Goal: Transaction & Acquisition: Purchase product/service

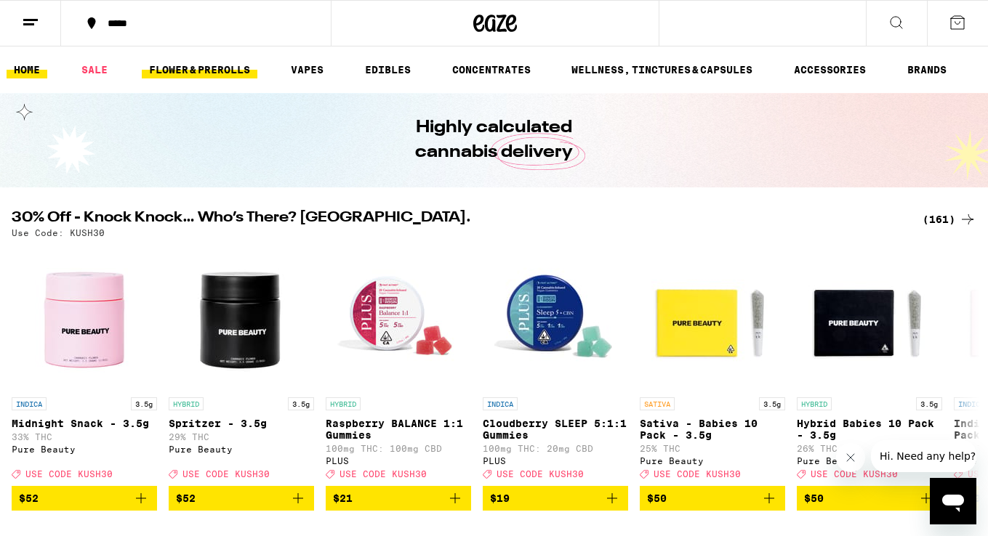
click at [187, 68] on link "FLOWER & PREROLLS" at bounding box center [200, 69] width 116 height 17
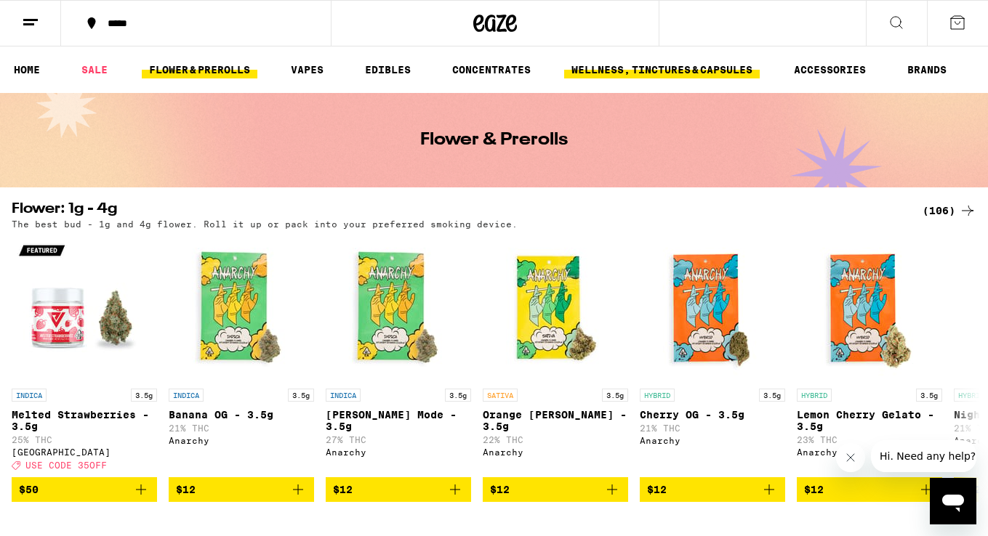
click at [620, 71] on link "WELLNESS, TINCTURES & CAPSULES" at bounding box center [661, 69] width 195 height 17
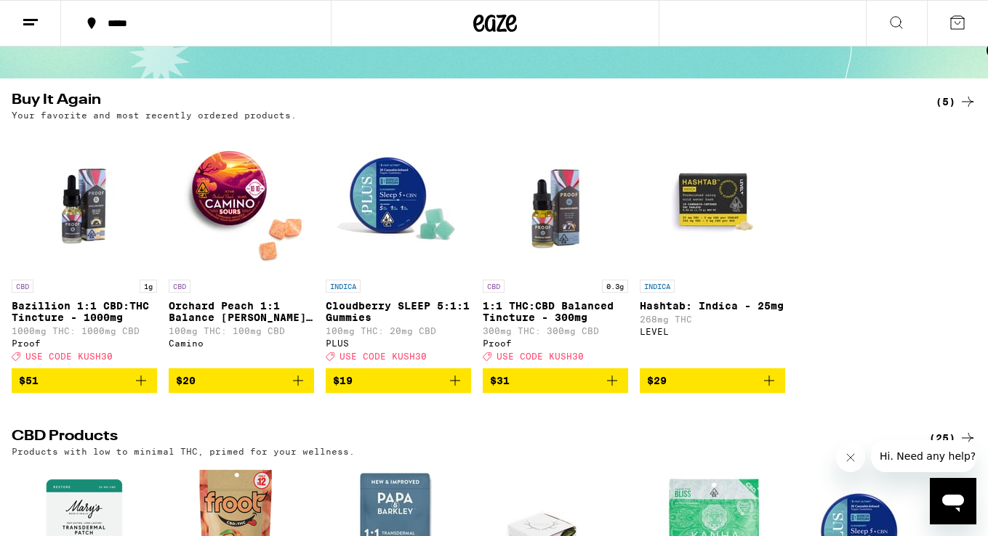
scroll to position [115, 0]
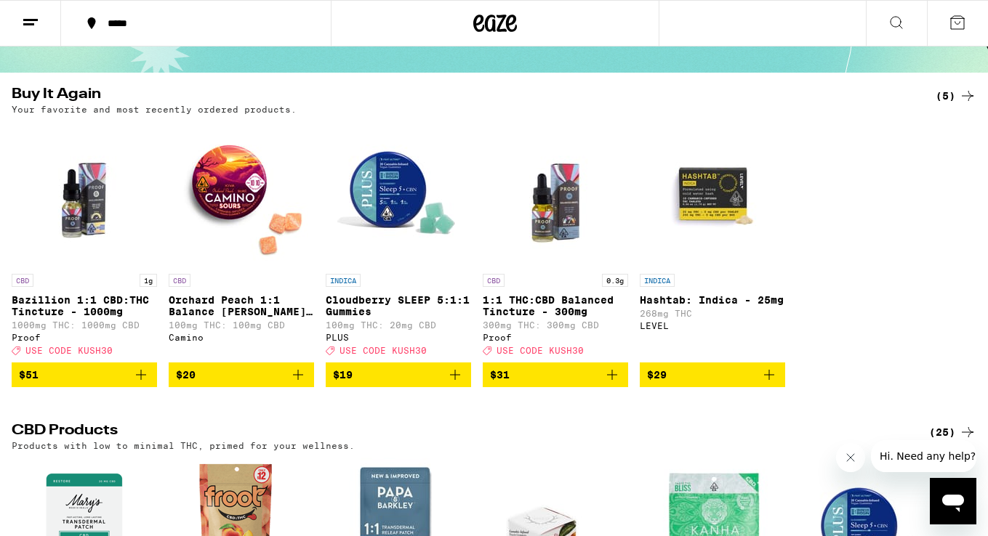
click at [141, 380] on icon "Add to bag" at bounding box center [141, 375] width 10 height 10
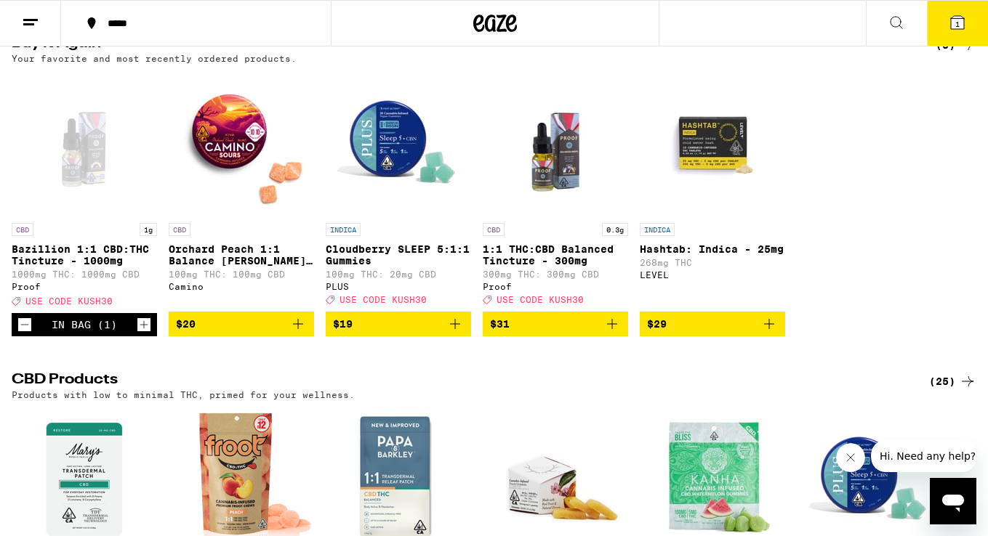
scroll to position [0, 0]
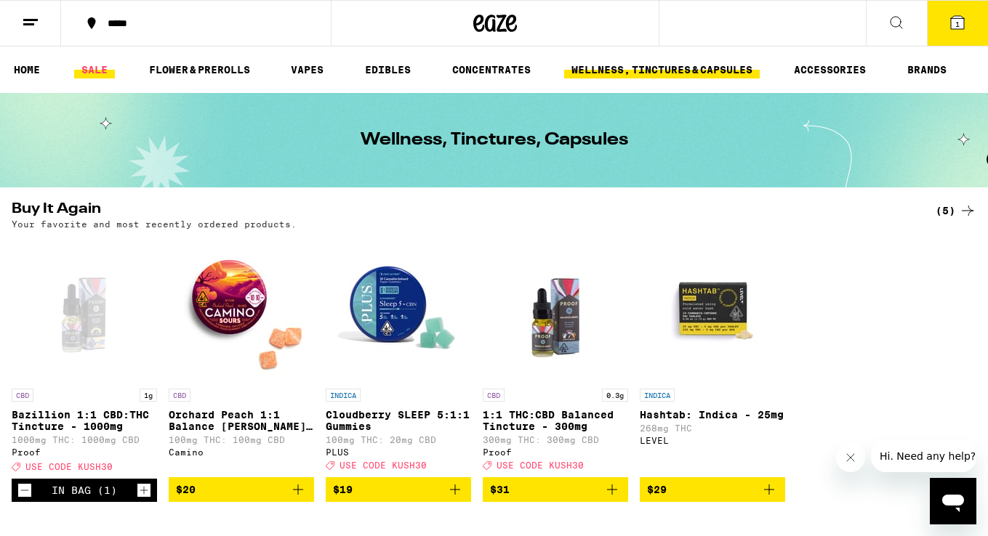
click at [89, 73] on link "SALE" at bounding box center [94, 69] width 41 height 17
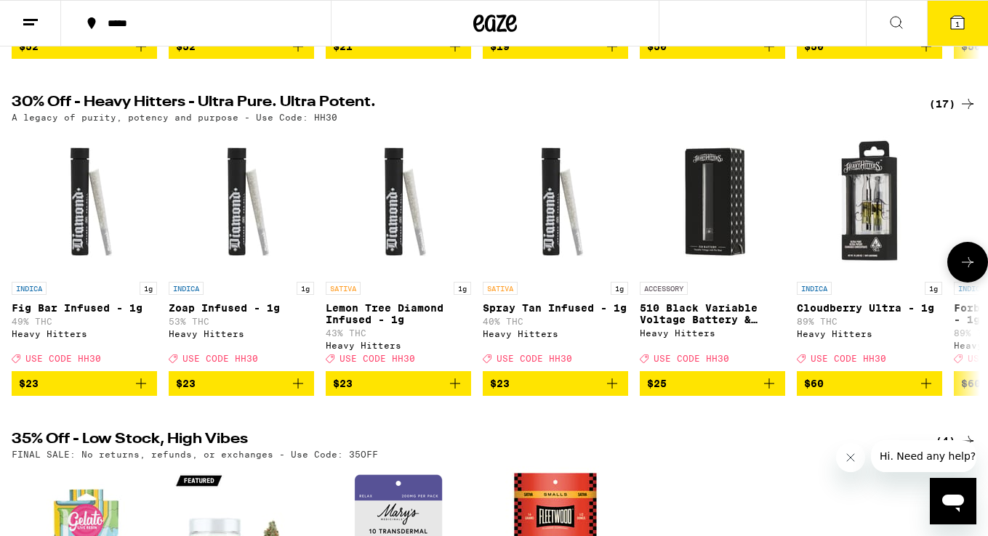
scroll to position [439, 0]
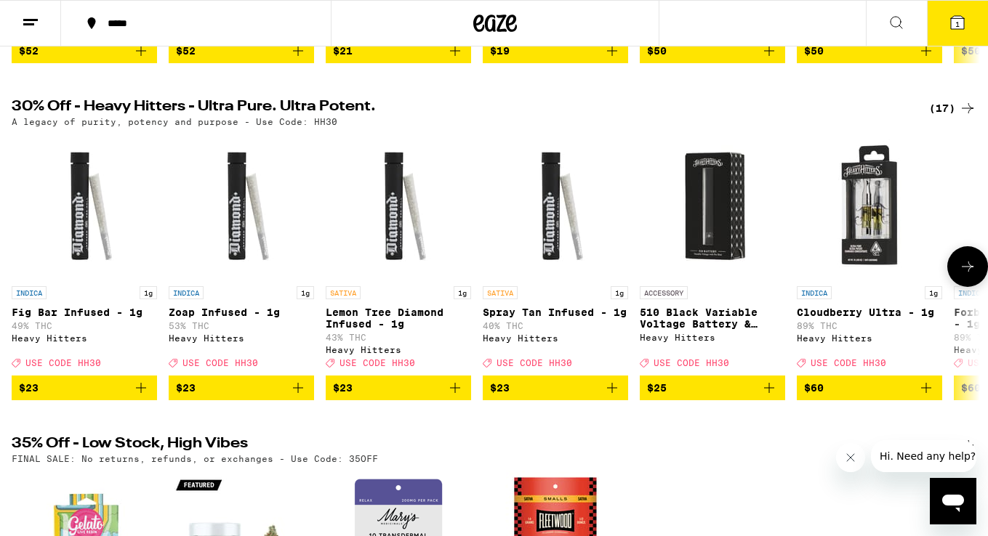
click at [969, 275] on icon at bounding box center [966, 266] width 17 height 17
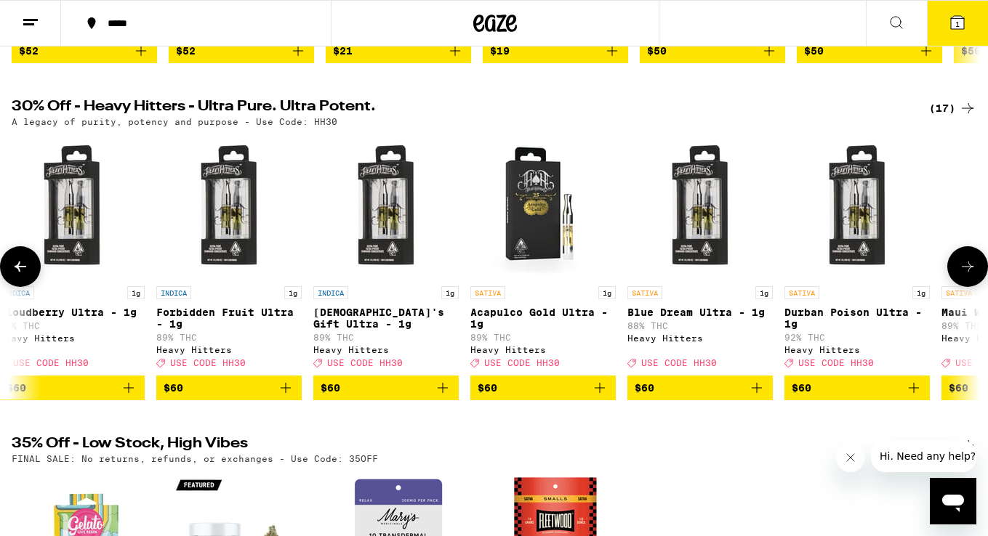
scroll to position [0, 806]
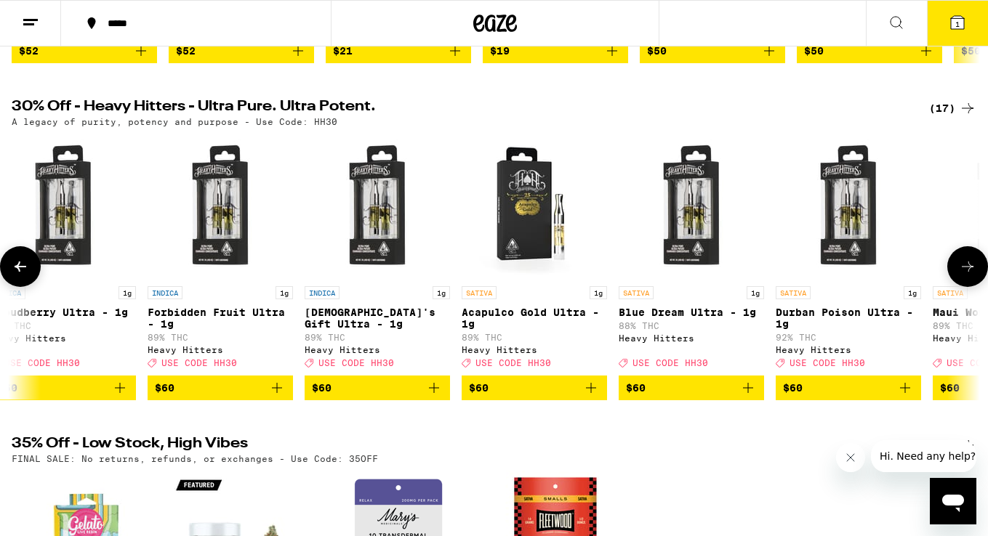
click at [969, 275] on icon at bounding box center [966, 266] width 17 height 17
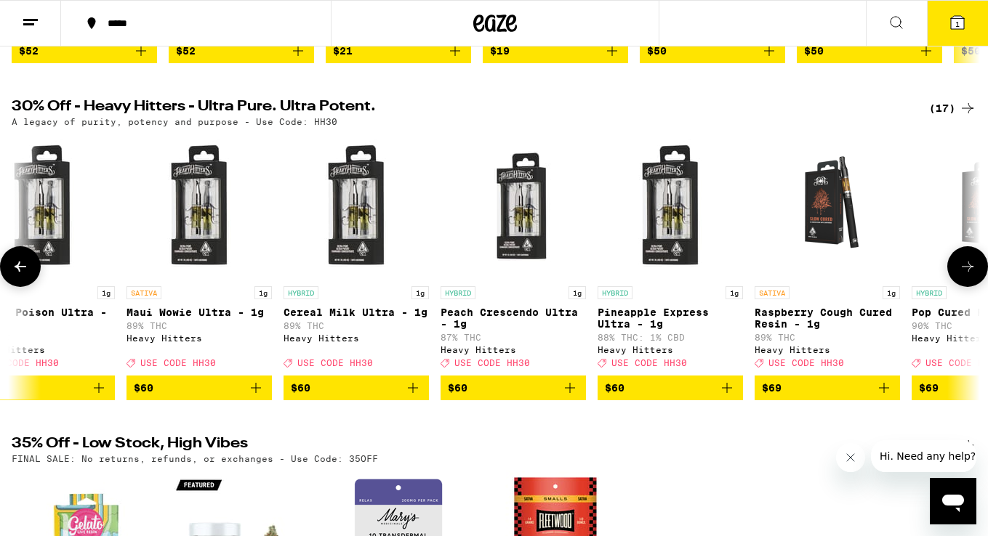
click at [968, 272] on icon at bounding box center [967, 267] width 12 height 10
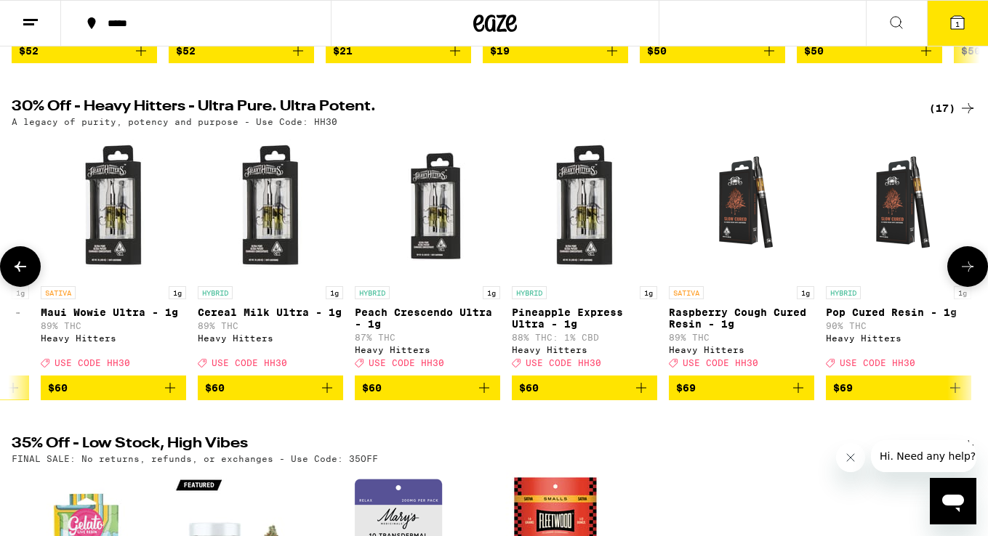
scroll to position [0, 1704]
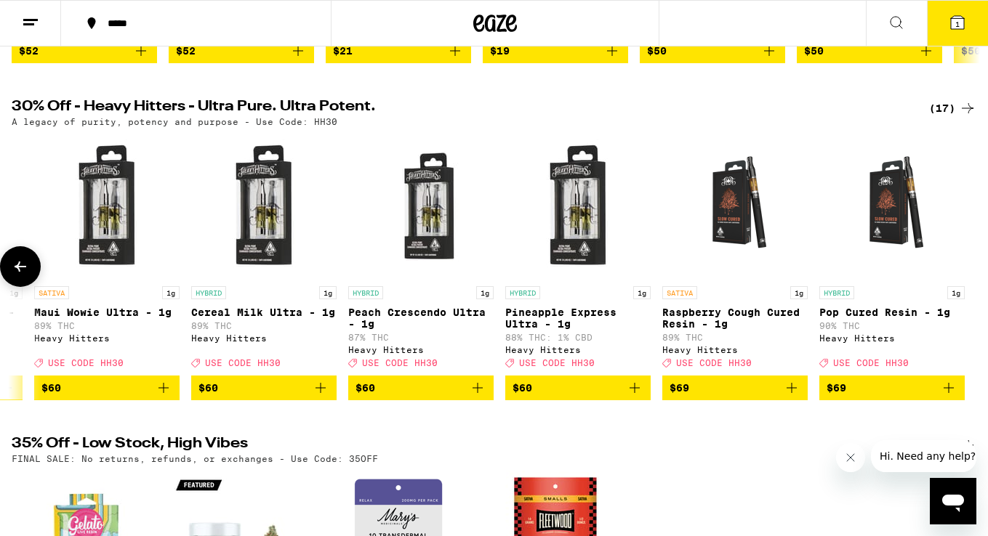
click at [18, 272] on icon at bounding box center [21, 267] width 12 height 10
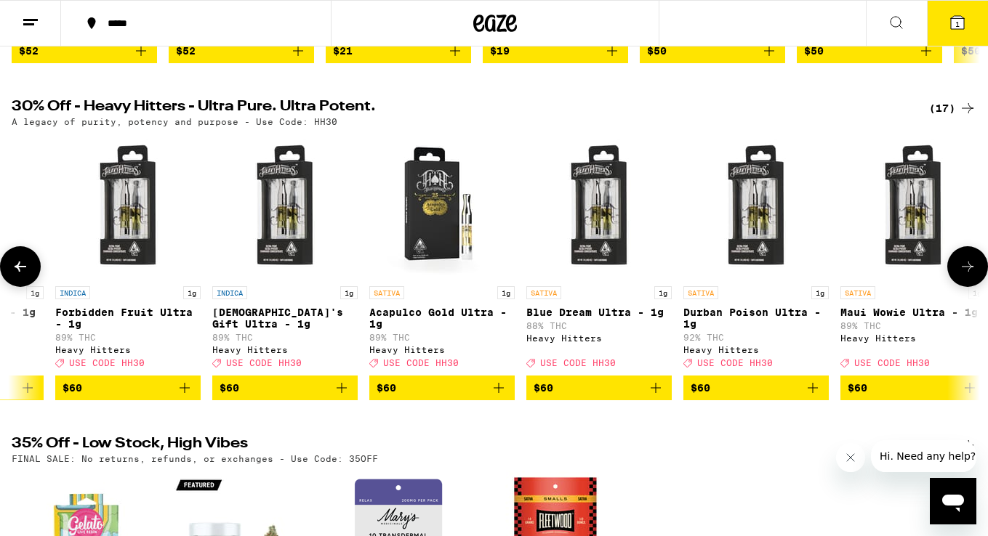
click at [18, 272] on icon at bounding box center [21, 267] width 12 height 10
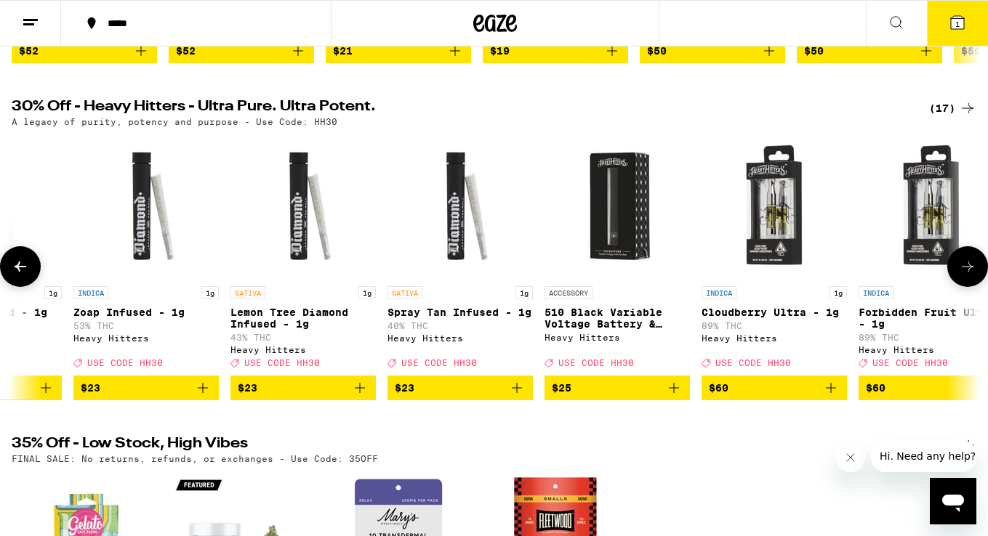
scroll to position [0, 92]
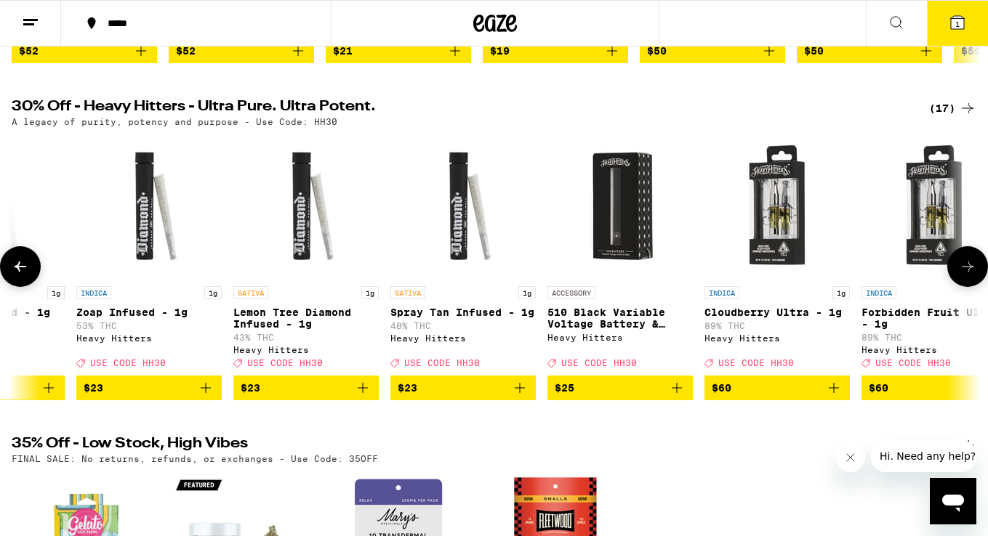
click at [450, 248] on img "Open page for Spray Tan Infused - 1g from Heavy Hitters" at bounding box center [462, 206] width 145 height 145
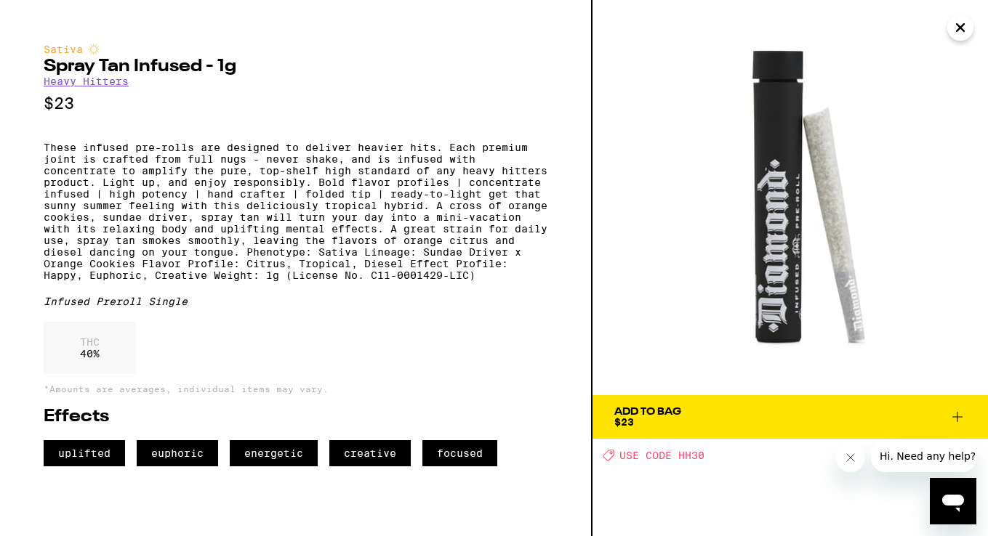
click at [955, 416] on icon at bounding box center [956, 416] width 17 height 17
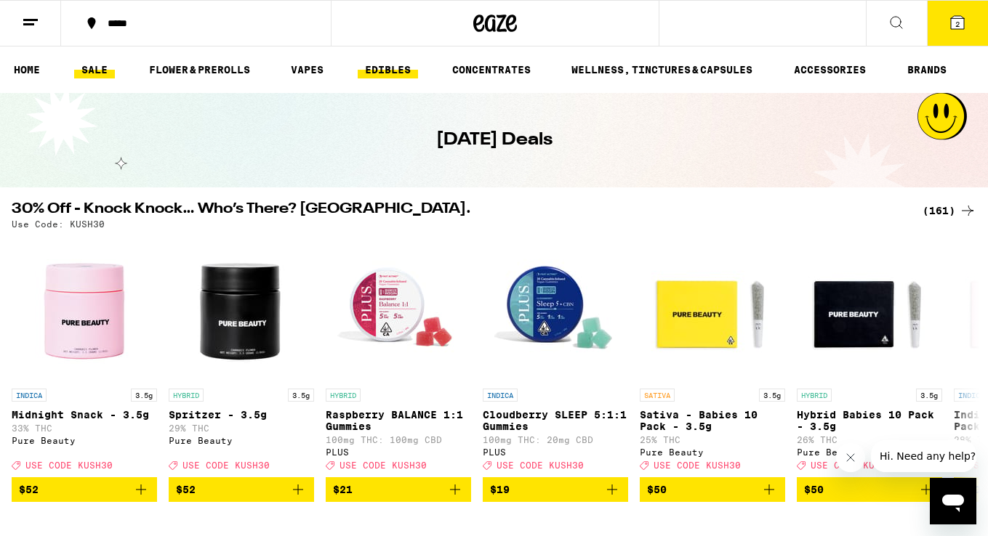
click at [394, 72] on link "EDIBLES" at bounding box center [388, 69] width 60 height 17
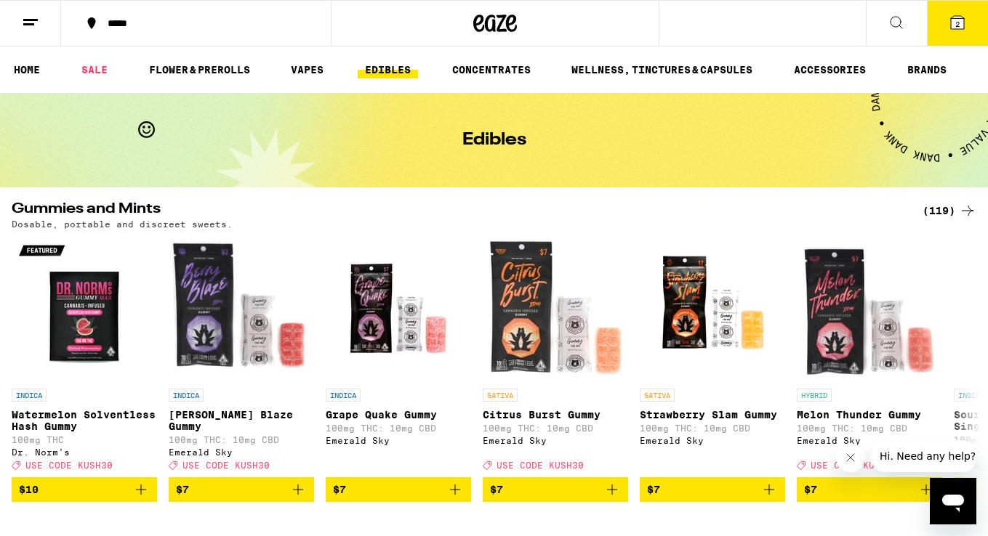
click at [967, 210] on icon at bounding box center [966, 210] width 17 height 17
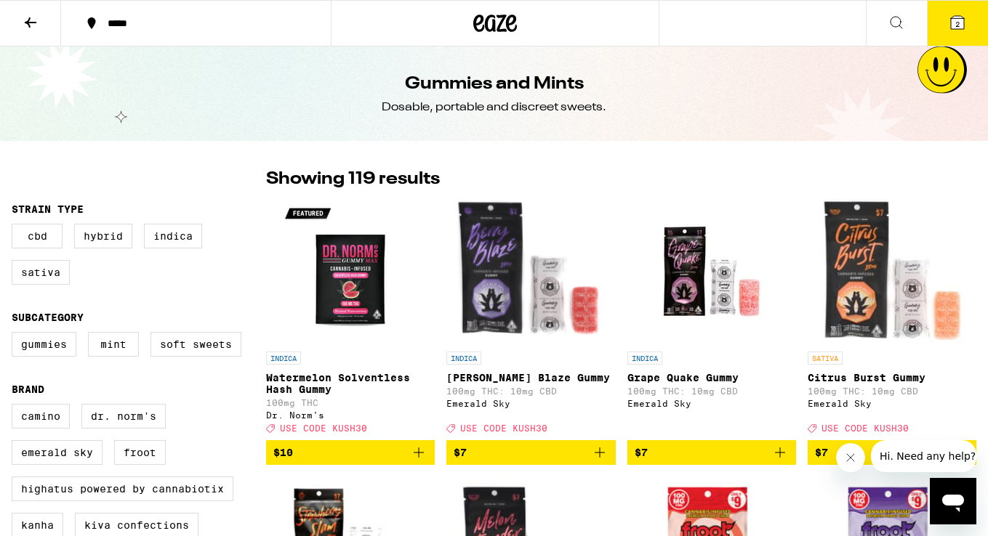
click at [894, 20] on icon at bounding box center [895, 22] width 17 height 17
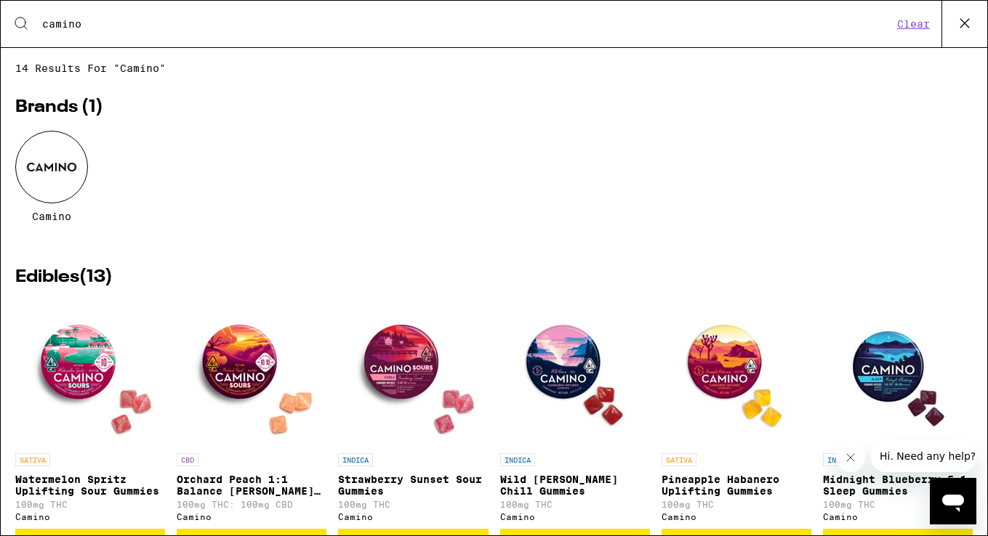
type input "camino"
click at [965, 26] on icon at bounding box center [964, 23] width 22 height 22
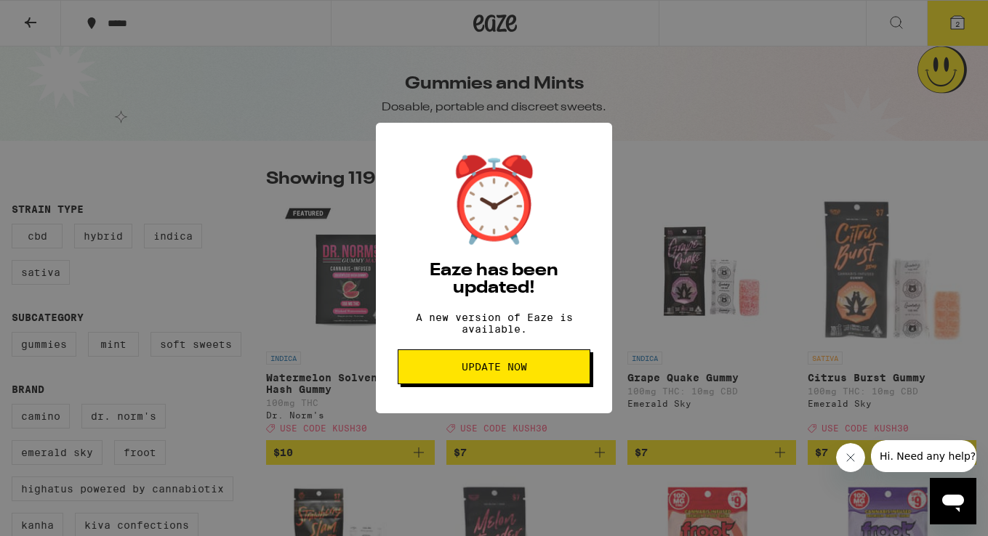
click at [491, 372] on span "Update Now" at bounding box center [493, 367] width 65 height 10
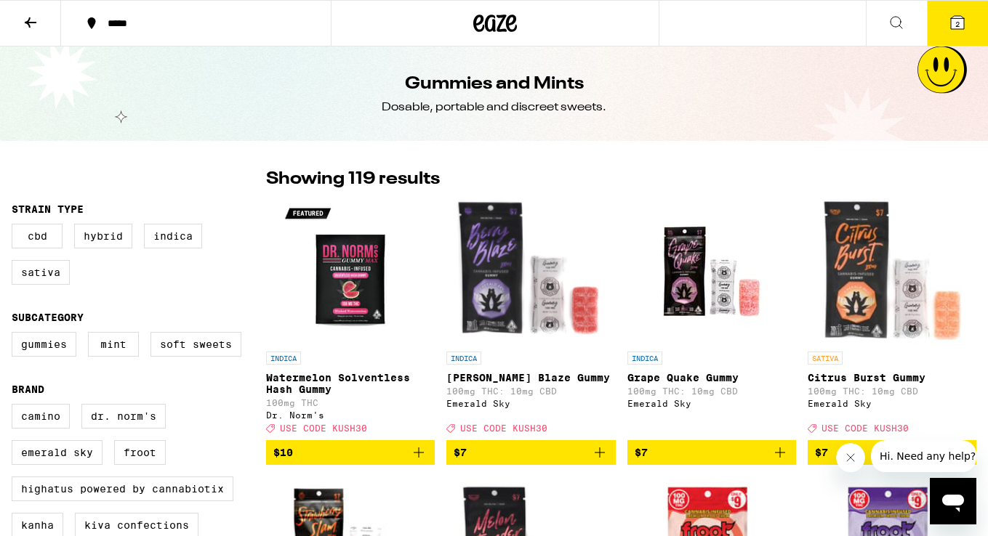
click at [956, 24] on span "2" at bounding box center [957, 24] width 4 height 9
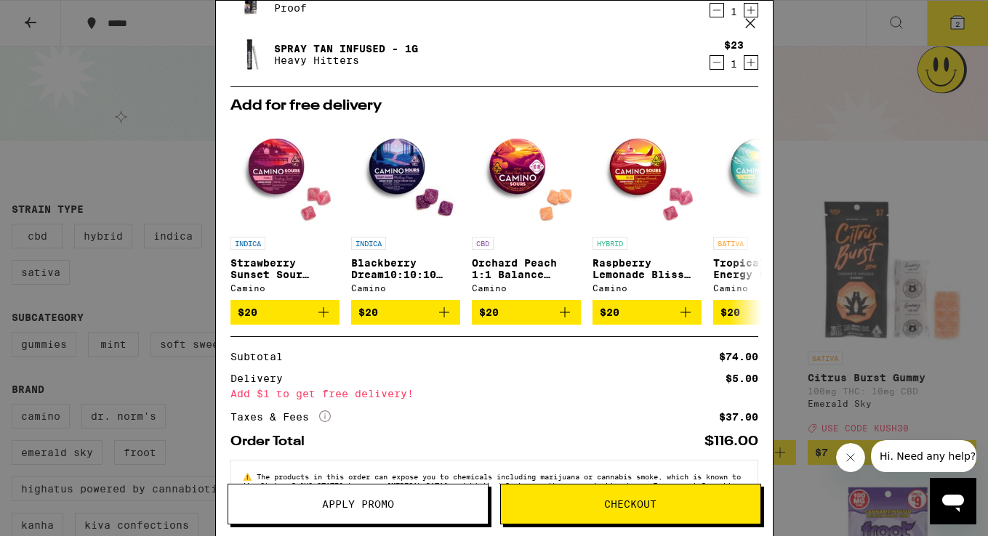
scroll to position [119, 0]
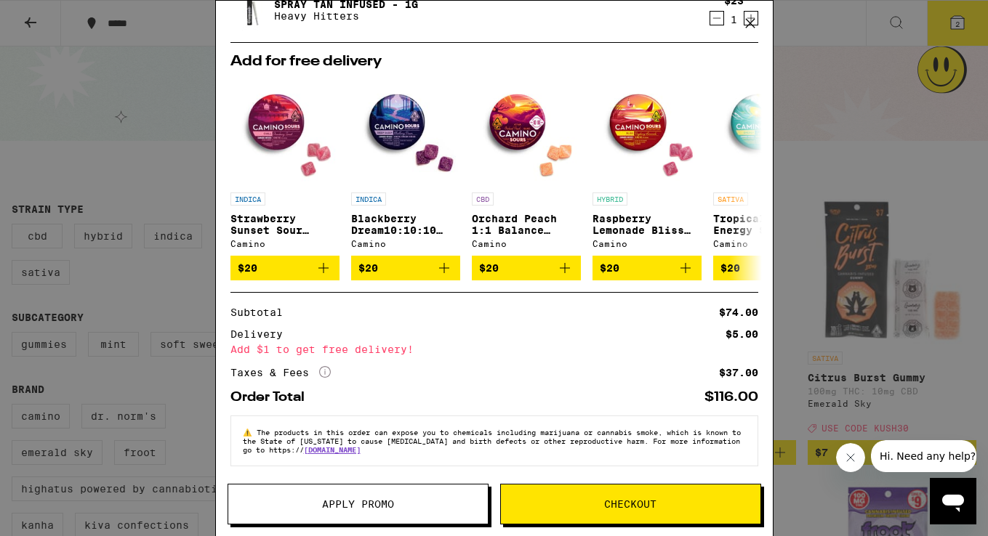
click at [374, 505] on span "Apply Promo" at bounding box center [358, 504] width 72 height 10
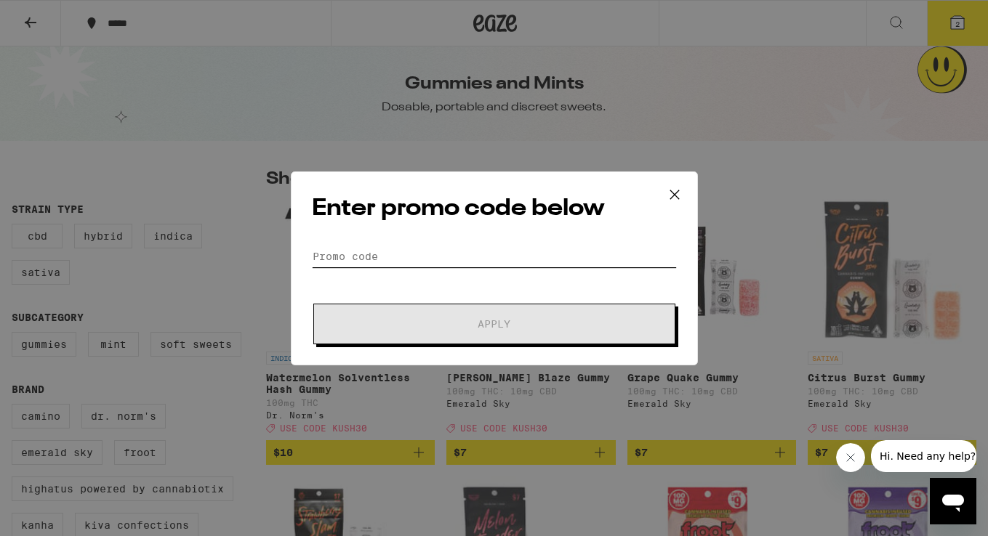
click at [372, 253] on input "Promo Code" at bounding box center [494, 257] width 365 height 22
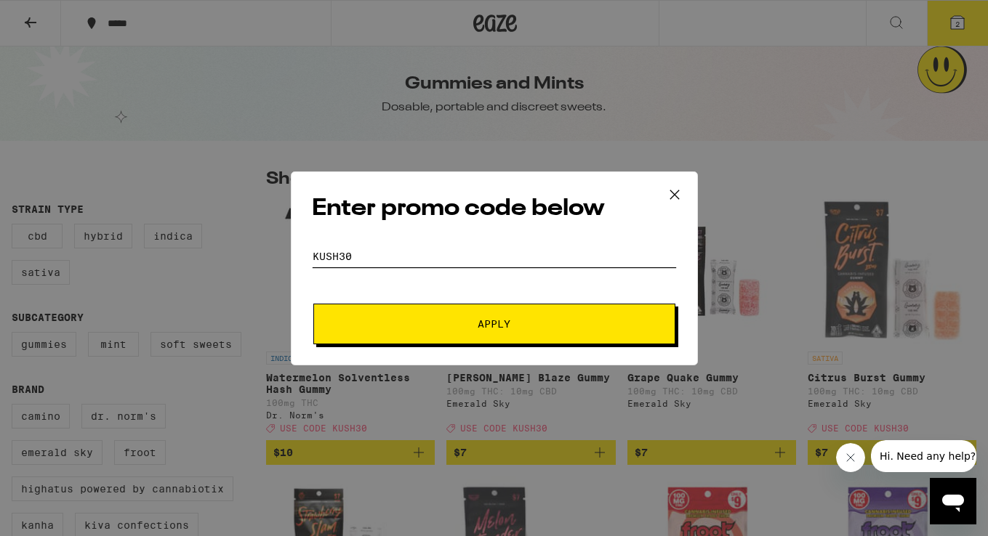
type input "KUSH30"
click at [313, 304] on button "Apply" at bounding box center [494, 324] width 362 height 41
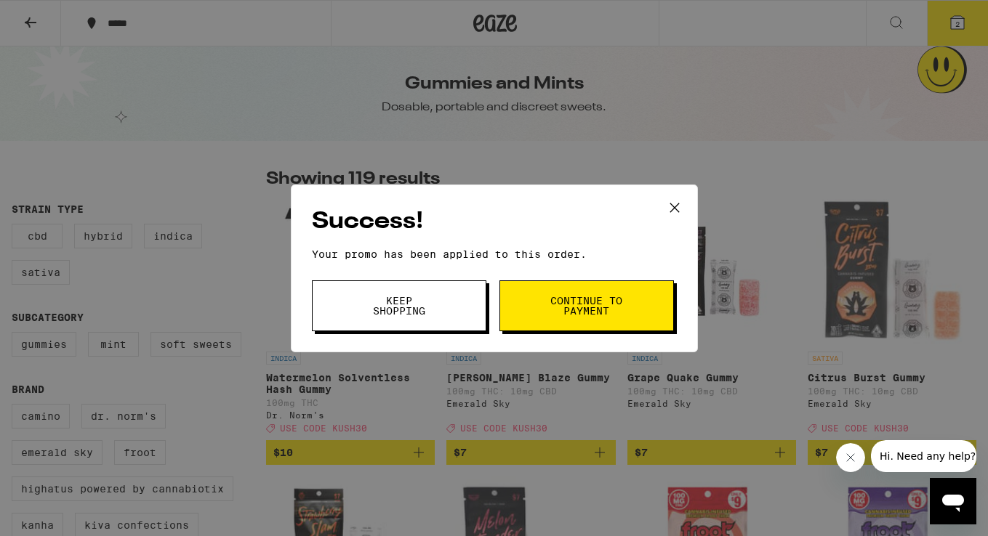
click at [956, 24] on div "Success! Your promo has been applied to this order. Promo Code KUSH30 Keep Shop…" at bounding box center [494, 268] width 988 height 536
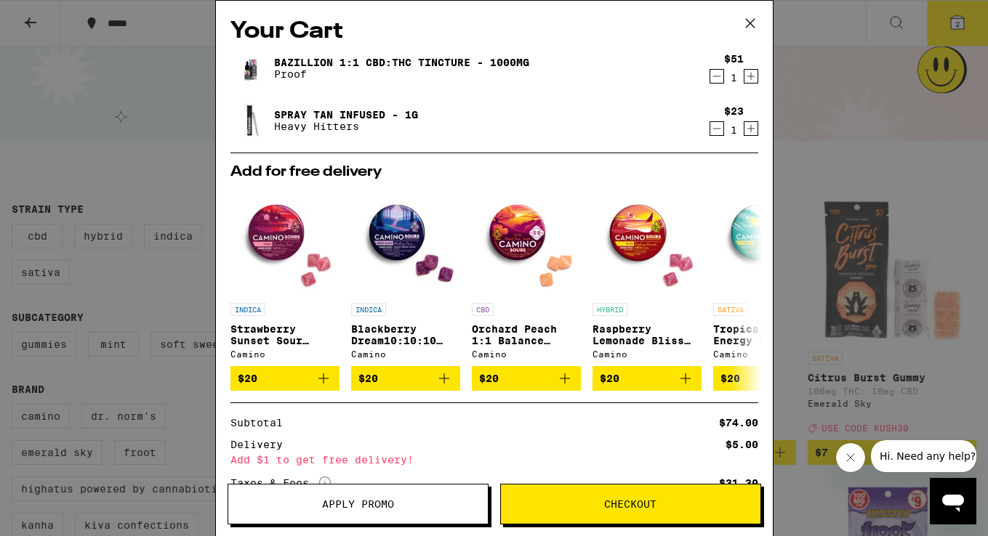
click at [333, 116] on link "Spray Tan Infused - 1g" at bounding box center [346, 115] width 144 height 12
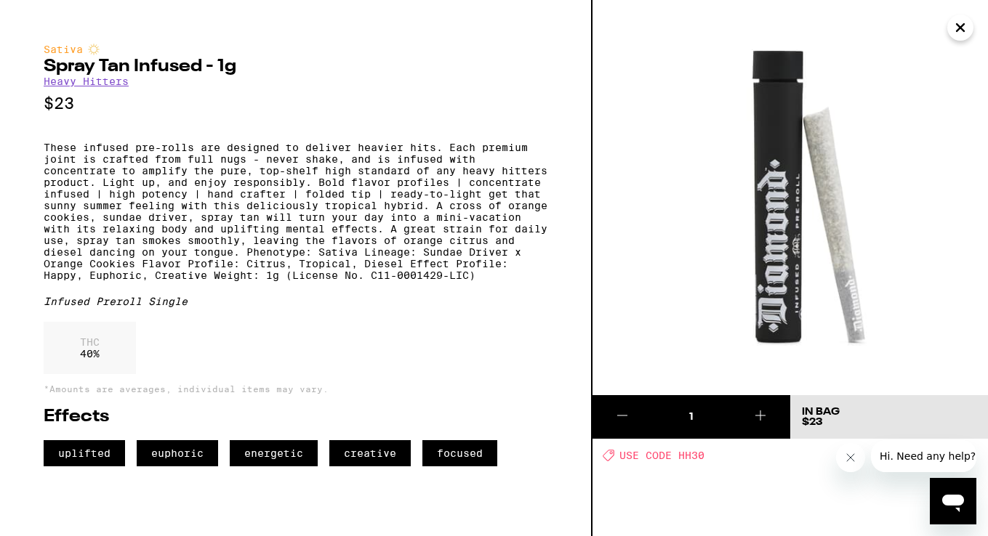
click at [959, 28] on icon "Close" at bounding box center [959, 27] width 7 height 7
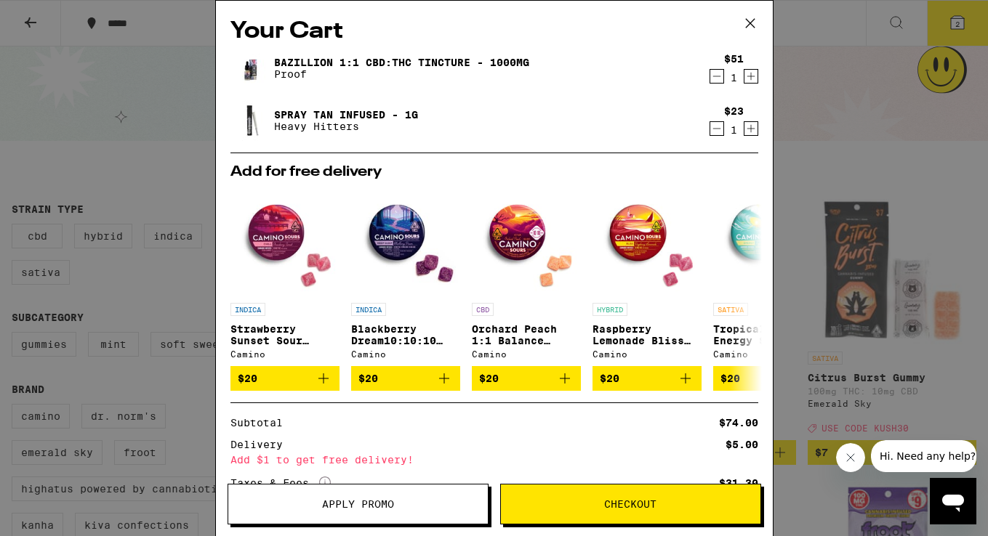
click at [345, 506] on span "Apply Promo" at bounding box center [358, 504] width 72 height 10
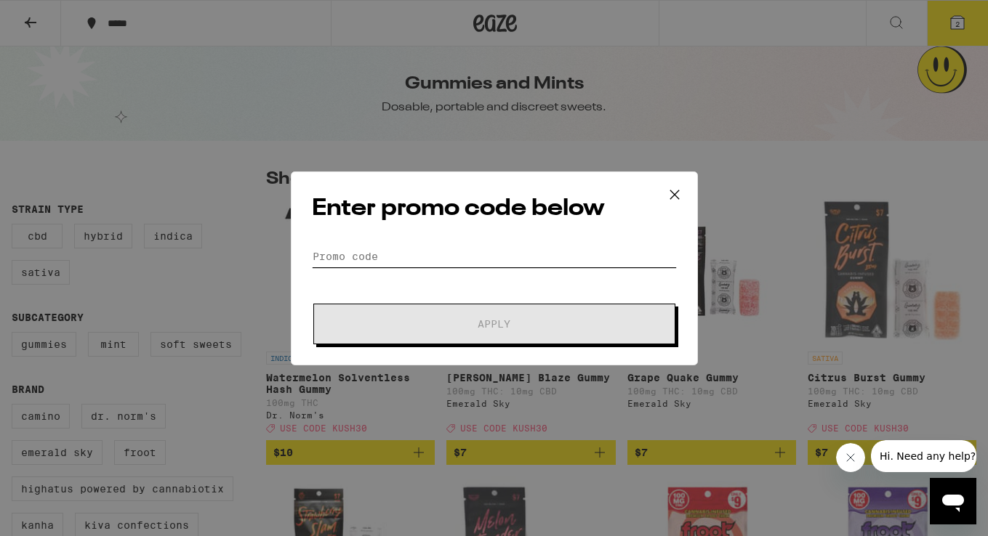
click at [381, 254] on input "Promo Code" at bounding box center [494, 257] width 365 height 22
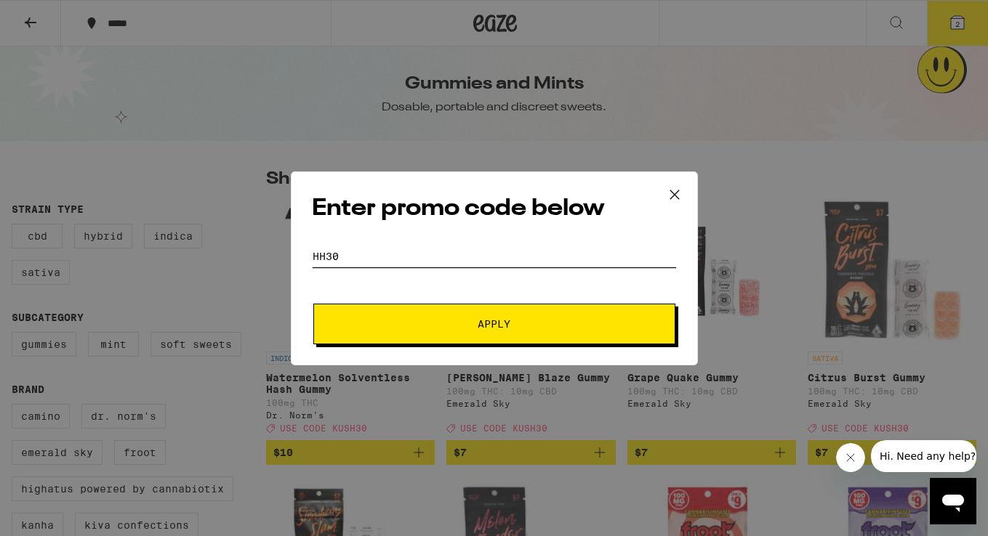
type input "HH30"
click at [440, 323] on span "Apply" at bounding box center [494, 324] width 262 height 10
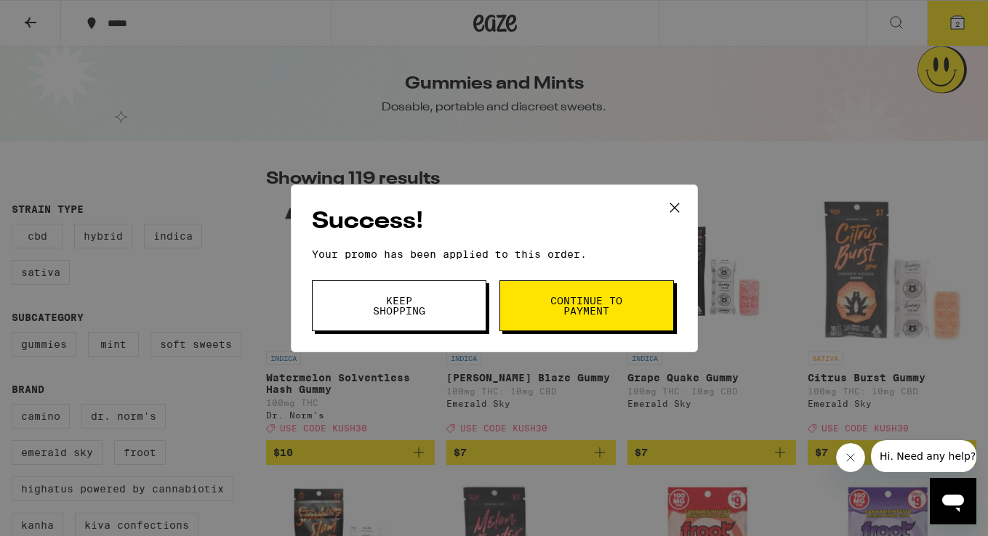
click at [957, 19] on div "Success! Your promo has been applied to this order. Promo Code HH30 Keep Shoppi…" at bounding box center [494, 268] width 988 height 536
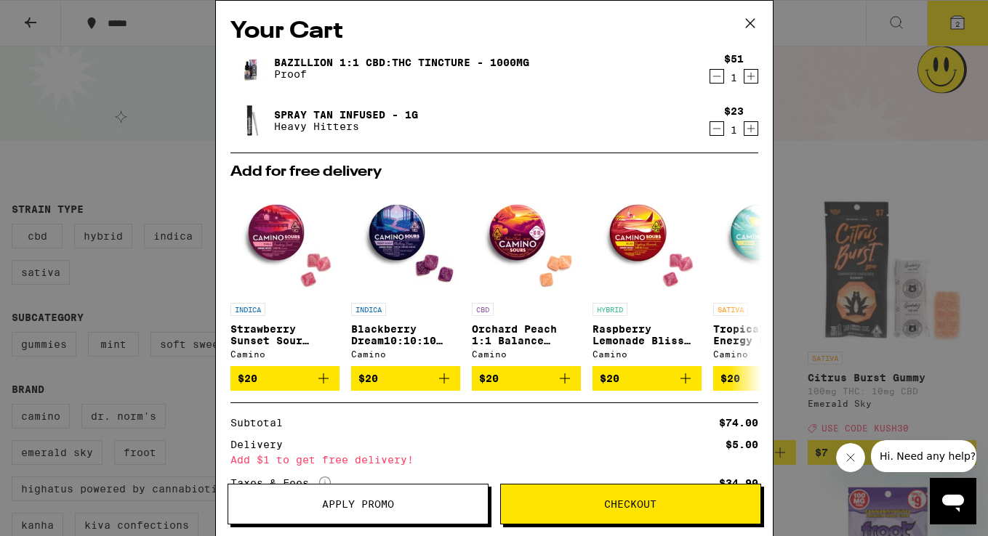
click at [714, 130] on icon "Decrement" at bounding box center [716, 128] width 13 height 17
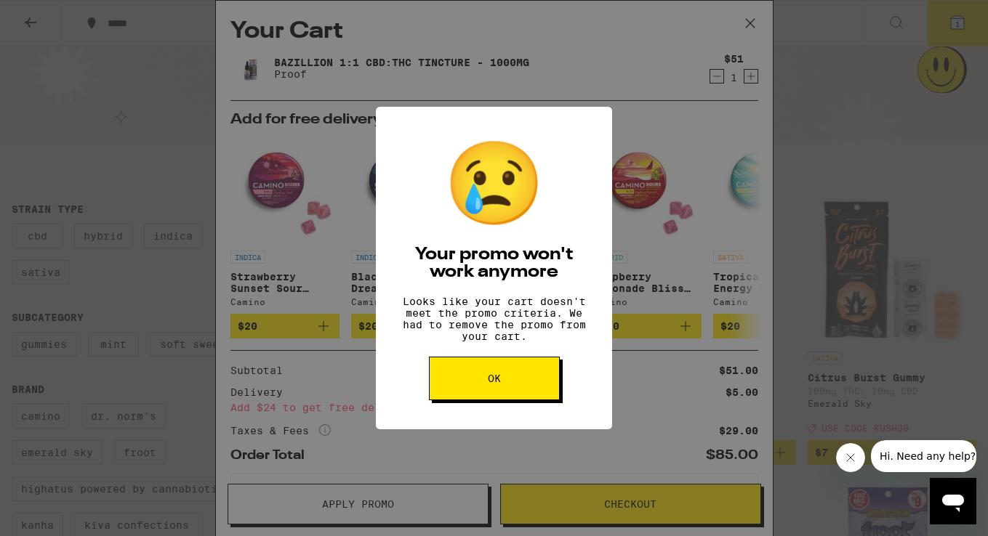
click at [492, 384] on span "OK" at bounding box center [494, 378] width 13 height 10
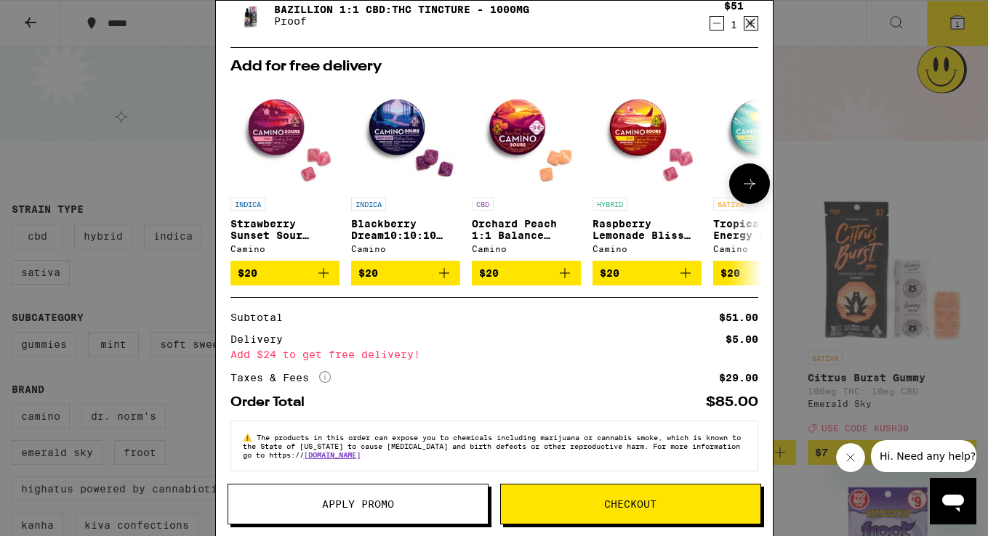
scroll to position [67, 0]
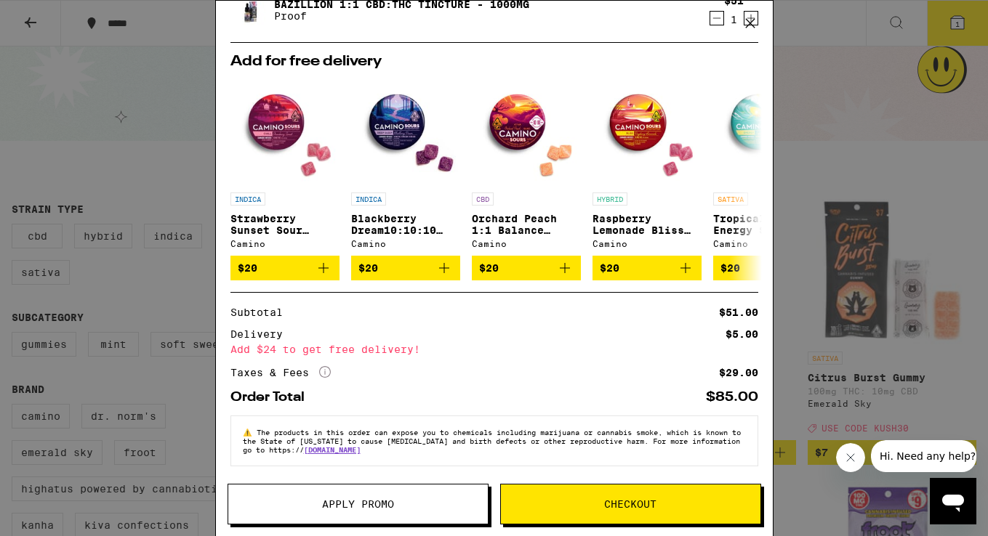
click at [334, 506] on span "Apply Promo" at bounding box center [358, 504] width 72 height 10
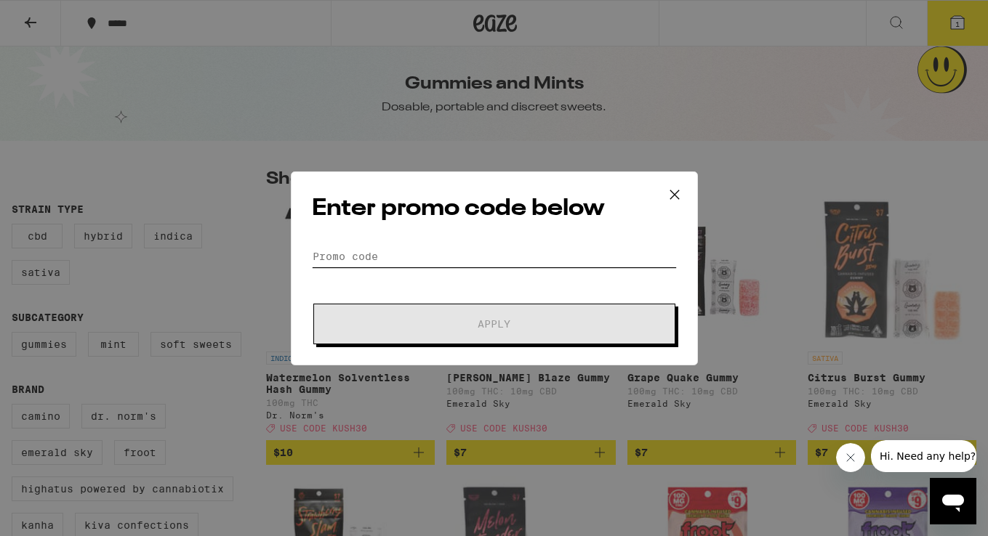
click at [357, 257] on input "Promo Code" at bounding box center [494, 257] width 365 height 22
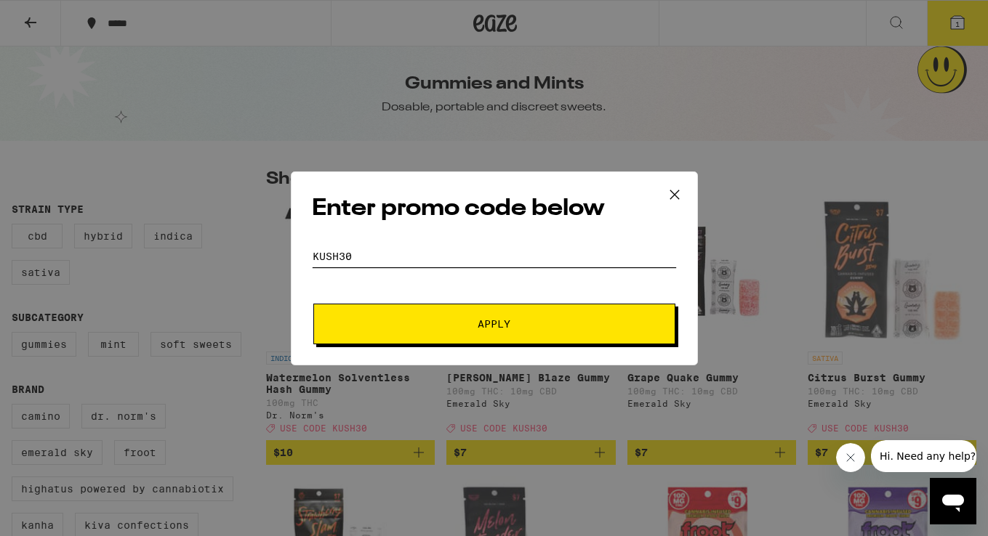
type input "KUSH30"
click at [472, 326] on span "Apply" at bounding box center [494, 324] width 262 height 10
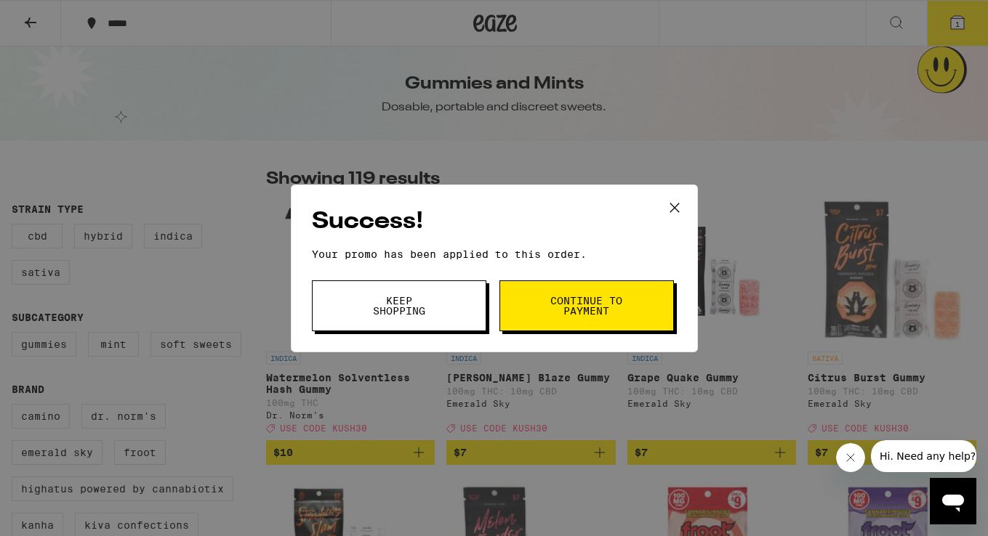
click at [956, 30] on div "Success! Your promo has been applied to this order. Promo Code KUSH30 Keep Shop…" at bounding box center [494, 268] width 988 height 536
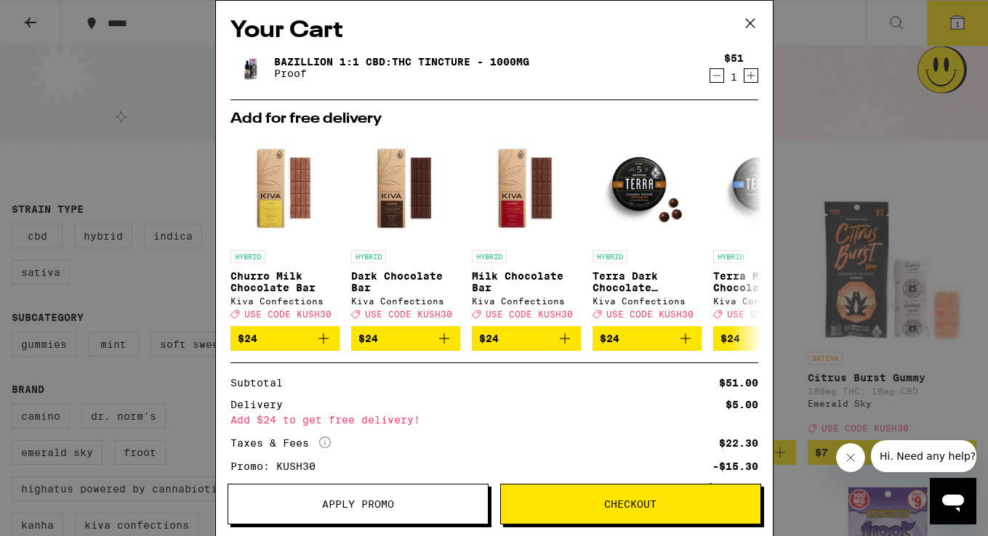
click at [161, 171] on div "Your Cart Bazillion 1:1 CBD:THC Tincture - 1000mg Proof $51 1 Add for free deli…" at bounding box center [494, 268] width 988 height 536
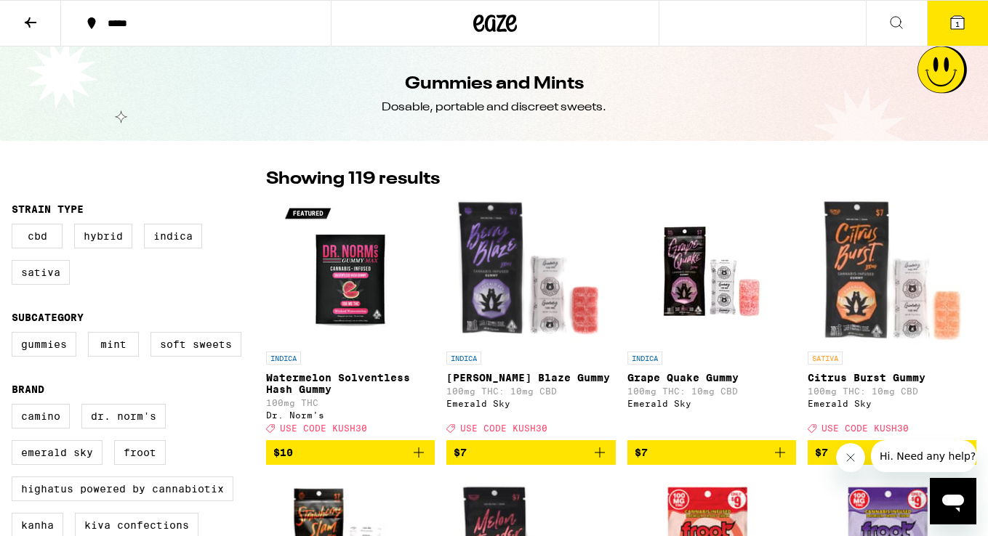
click at [892, 25] on icon at bounding box center [895, 22] width 17 height 17
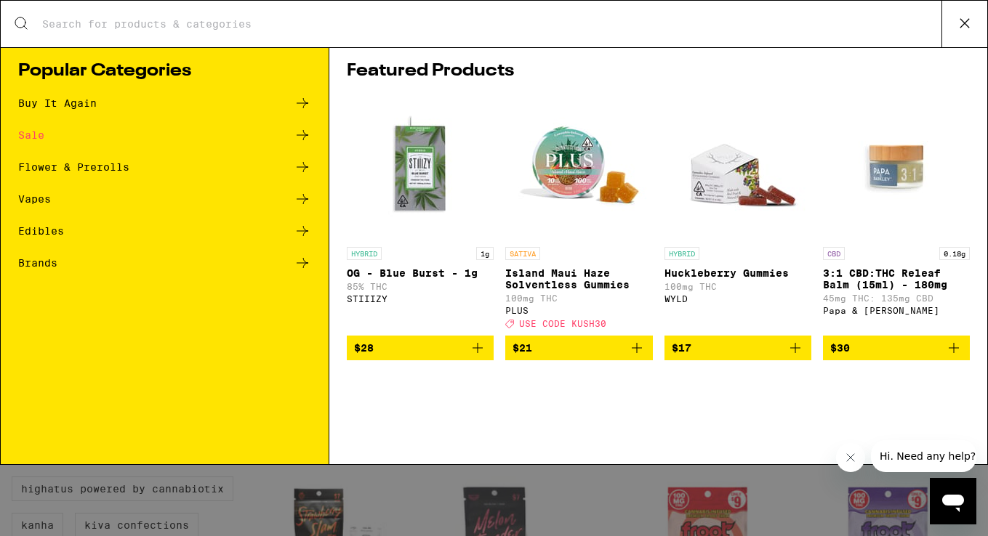
click at [890, 32] on div "Search for Products" at bounding box center [494, 24] width 986 height 47
click at [803, 25] on input "Search for Products" at bounding box center [491, 23] width 900 height 13
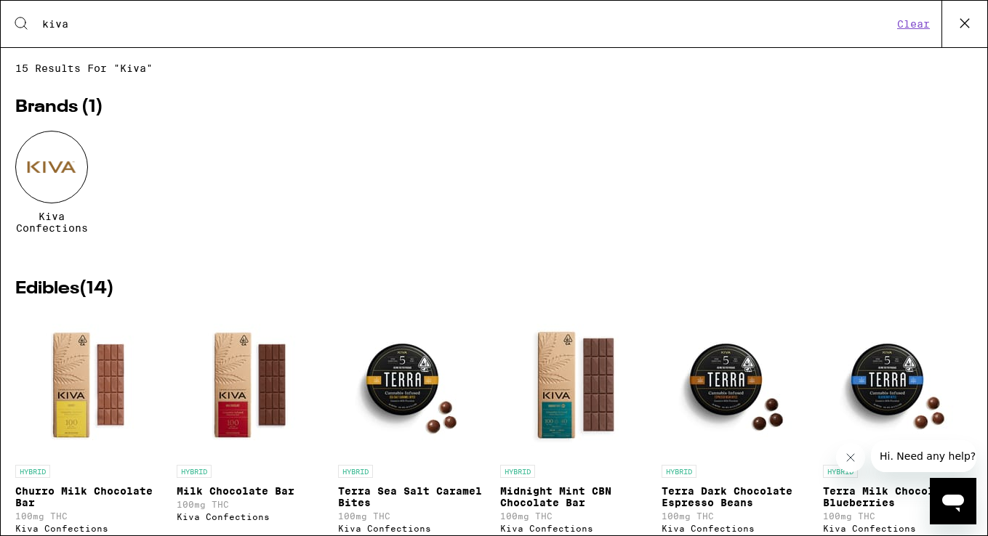
type input "kiva"
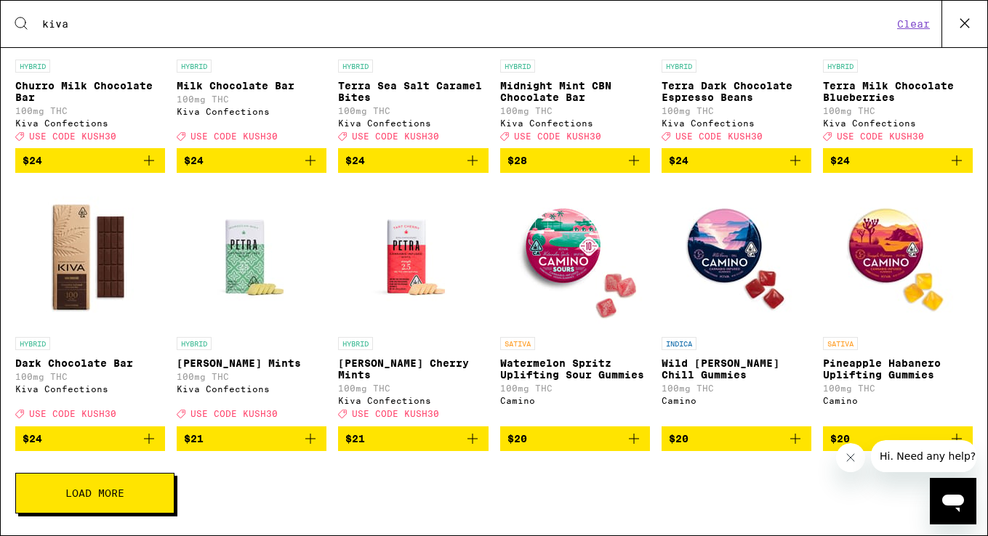
scroll to position [429, 0]
click at [83, 494] on span "Load More" at bounding box center [94, 493] width 59 height 10
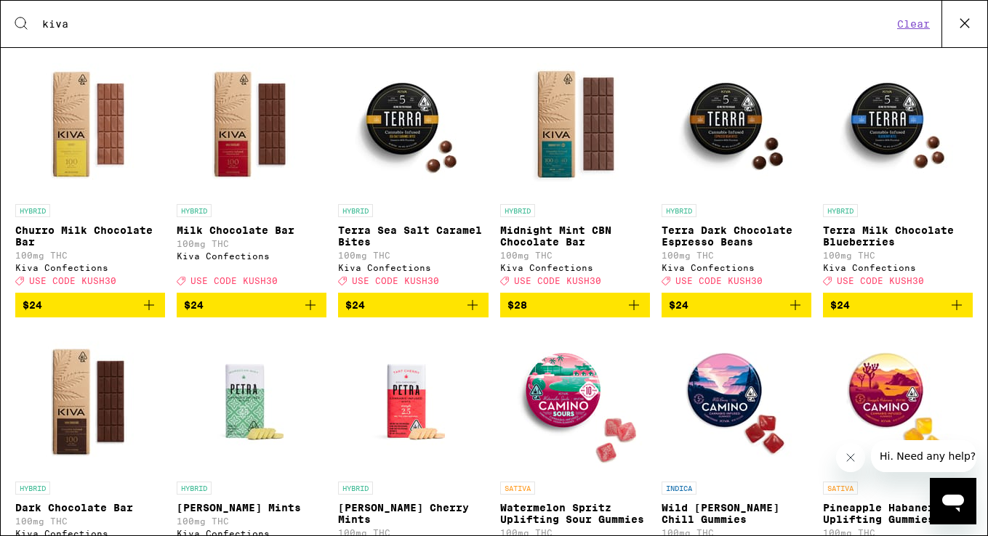
scroll to position [248, 0]
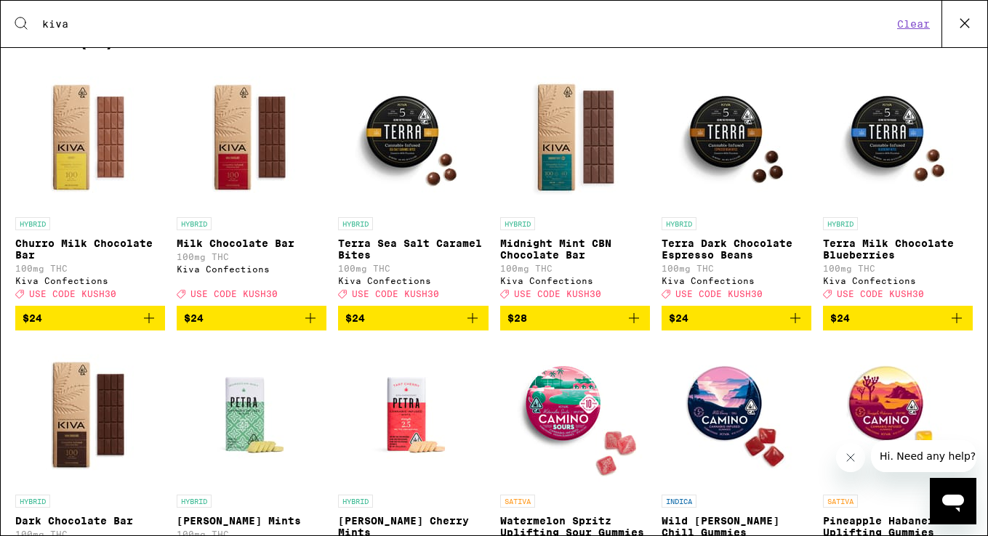
click at [633, 323] on icon "Add to bag" at bounding box center [634, 318] width 10 height 10
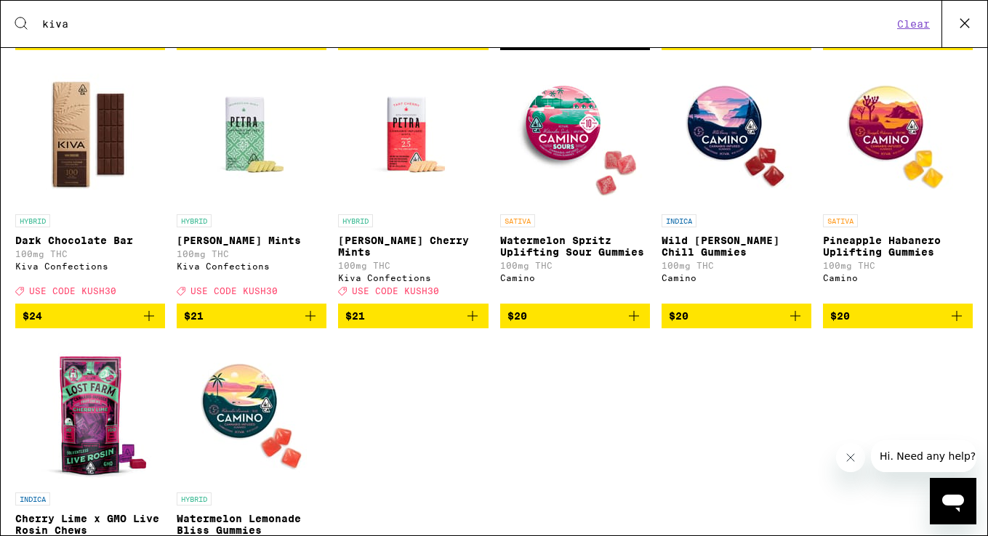
scroll to position [527, 0]
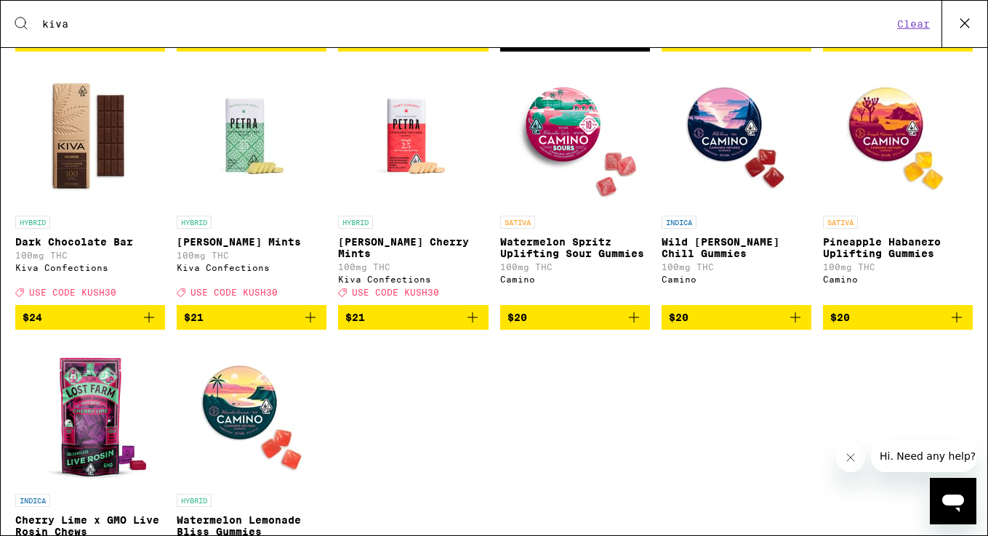
click at [247, 156] on img "Open page for Petra Moroccan Mints from Kiva Confections" at bounding box center [251, 135] width 145 height 145
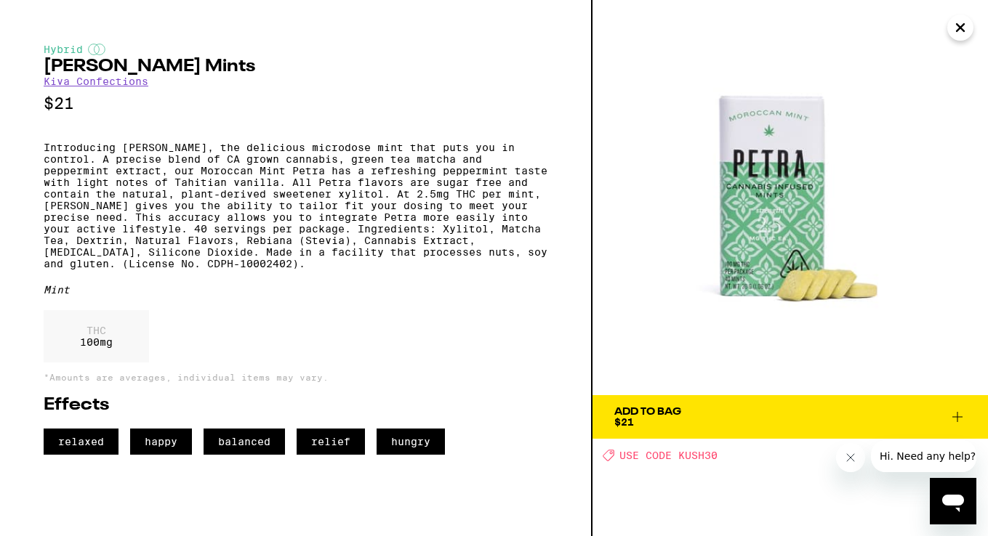
click at [960, 30] on icon "Close" at bounding box center [959, 28] width 17 height 22
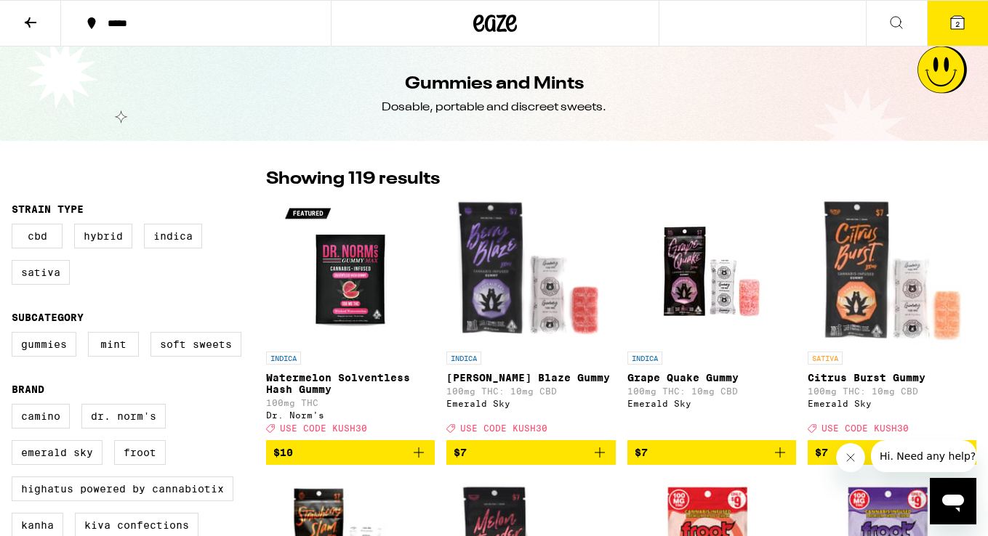
click at [955, 23] on span "2" at bounding box center [957, 24] width 4 height 9
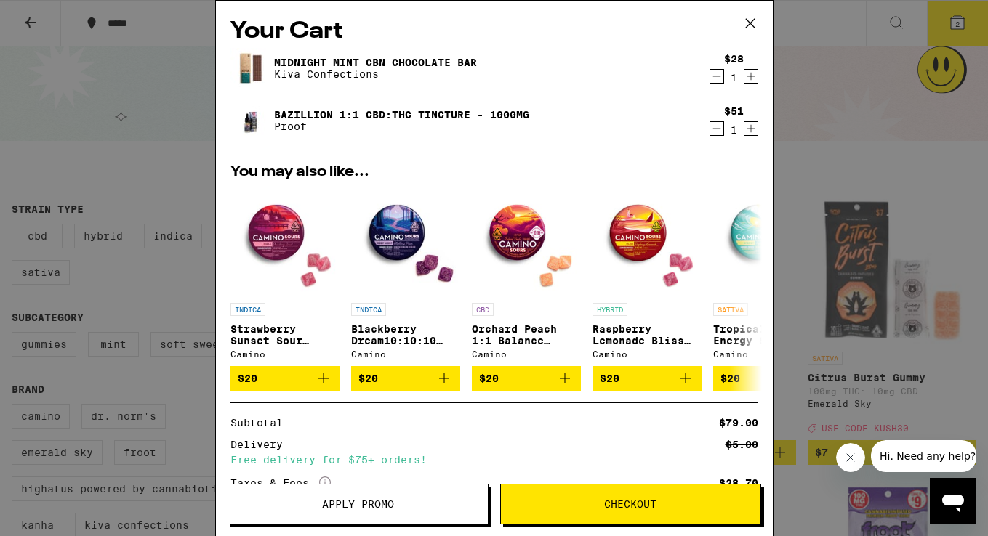
click at [746, 23] on icon at bounding box center [750, 23] width 22 height 22
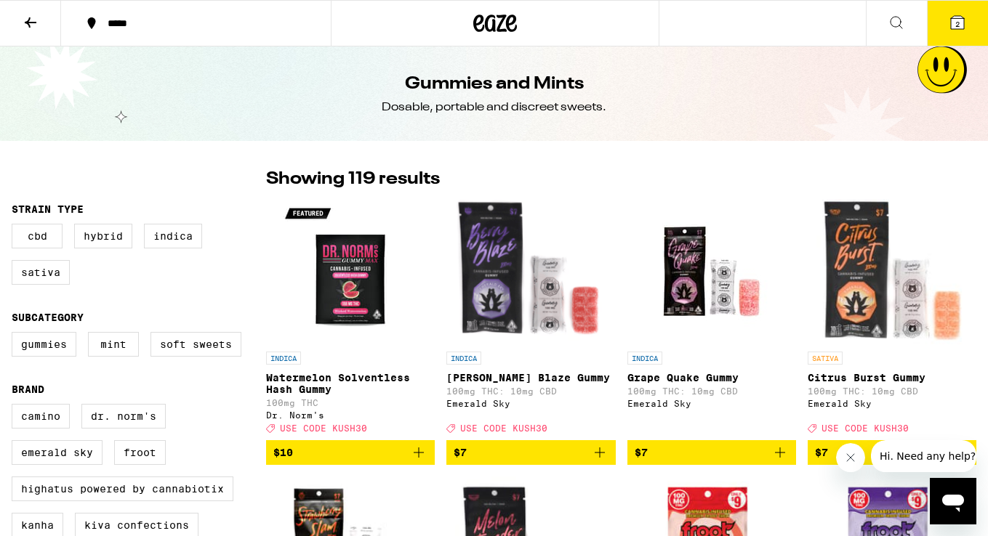
click at [896, 22] on icon at bounding box center [895, 22] width 17 height 17
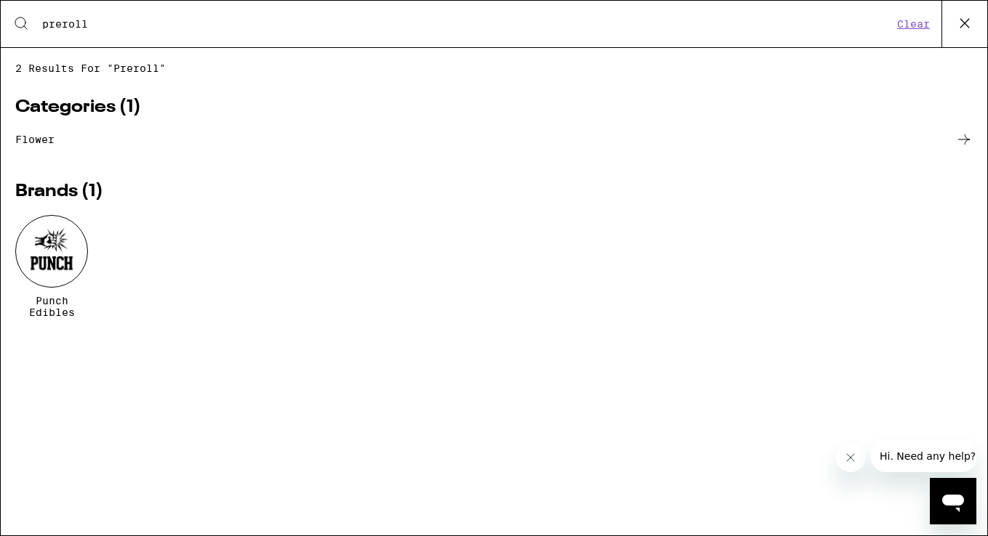
type input "preroll"
click at [963, 26] on icon at bounding box center [964, 23] width 22 height 22
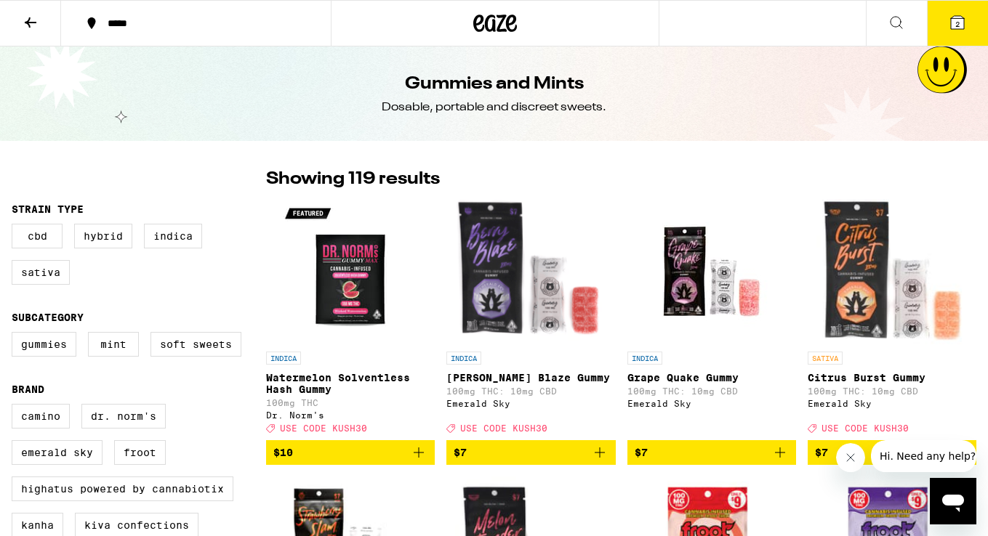
click at [495, 22] on icon at bounding box center [495, 23] width 44 height 26
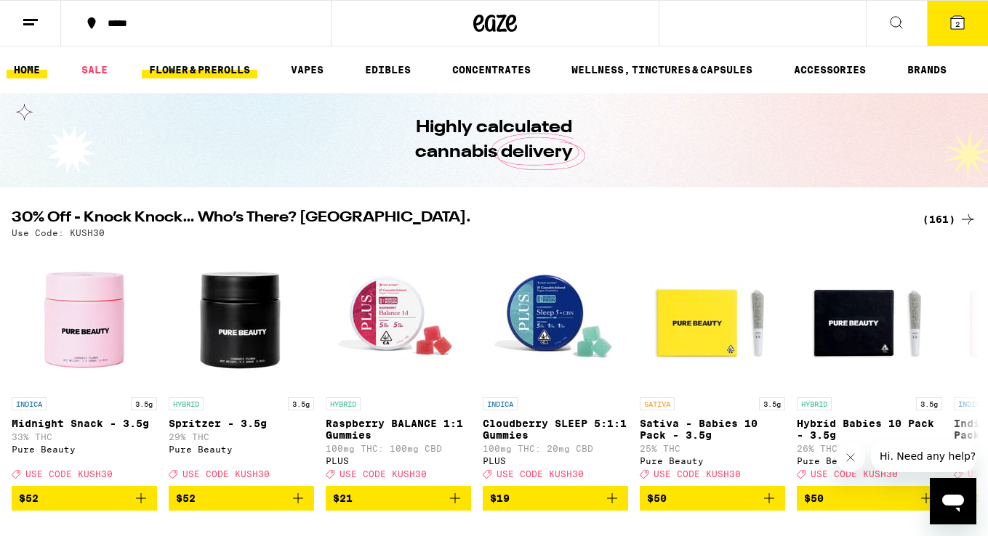
click at [222, 72] on link "FLOWER & PREROLLS" at bounding box center [200, 69] width 116 height 17
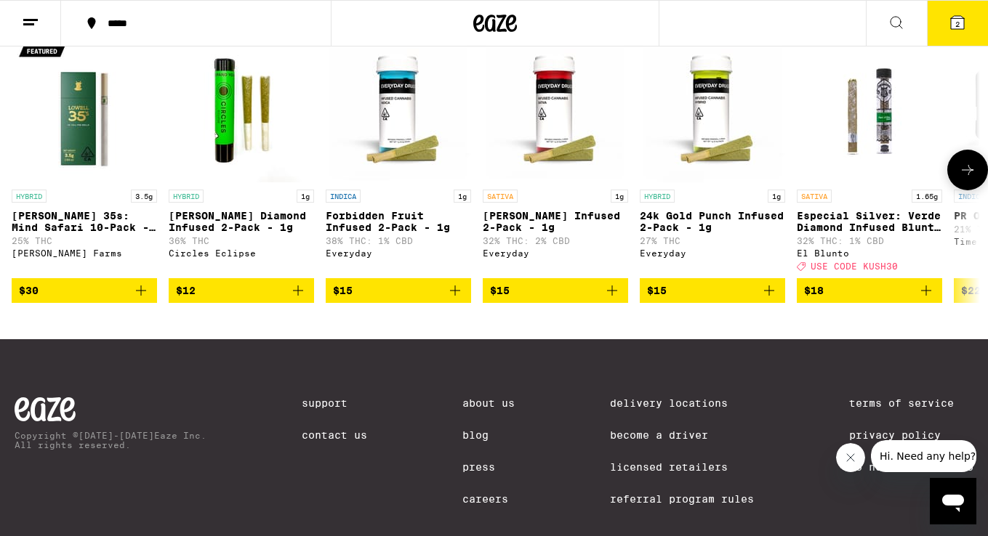
scroll to position [1200, 0]
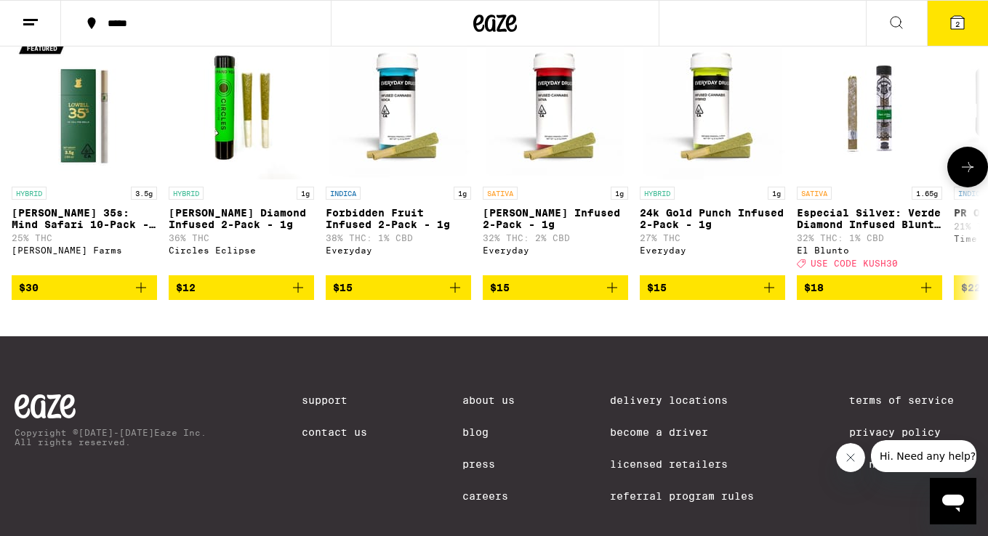
click at [848, 230] on p "Especial Silver: Verde Diamond Infused Blunt - 1.65g" at bounding box center [868, 218] width 145 height 23
click at [964, 176] on icon at bounding box center [966, 166] width 17 height 17
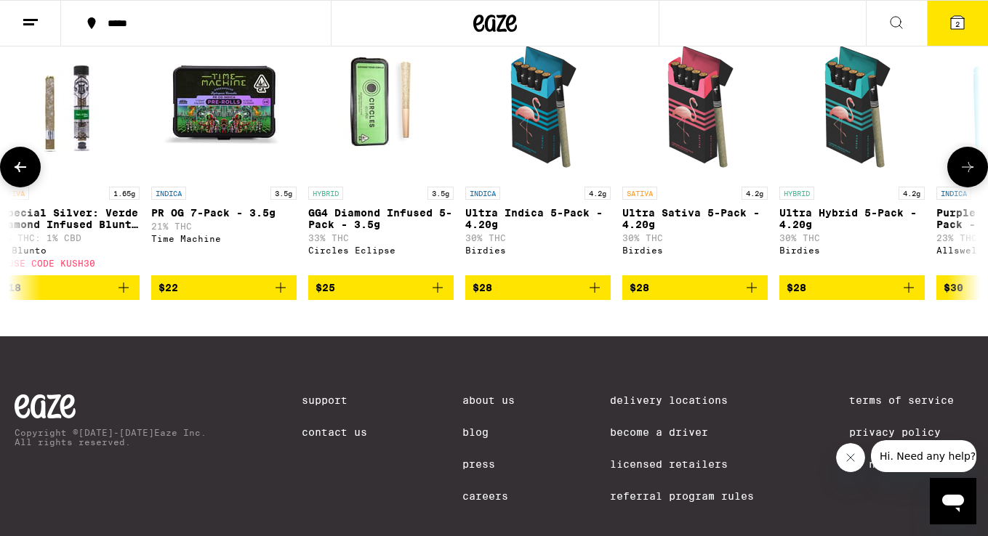
scroll to position [0, 806]
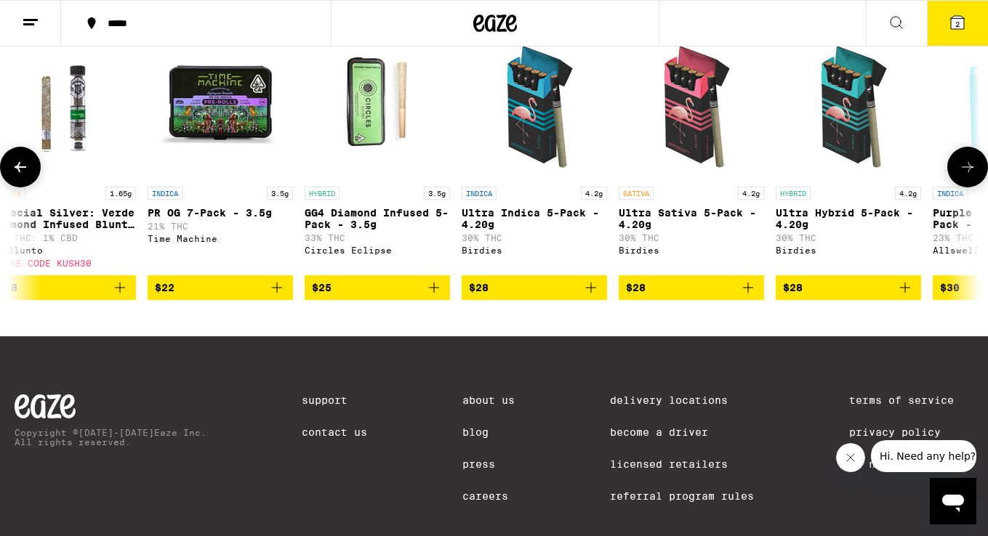
click at [964, 176] on icon at bounding box center [966, 166] width 17 height 17
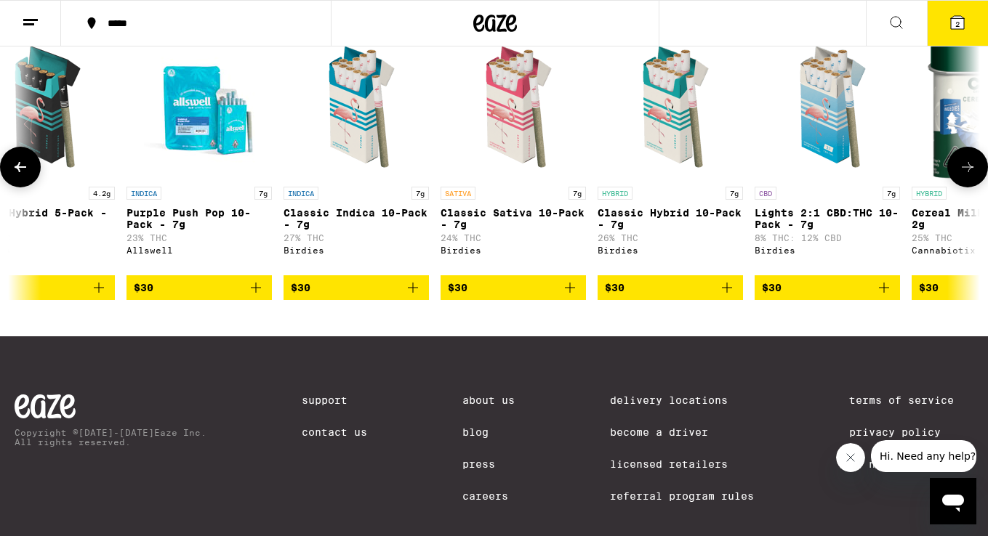
click at [964, 176] on icon at bounding box center [966, 166] width 17 height 17
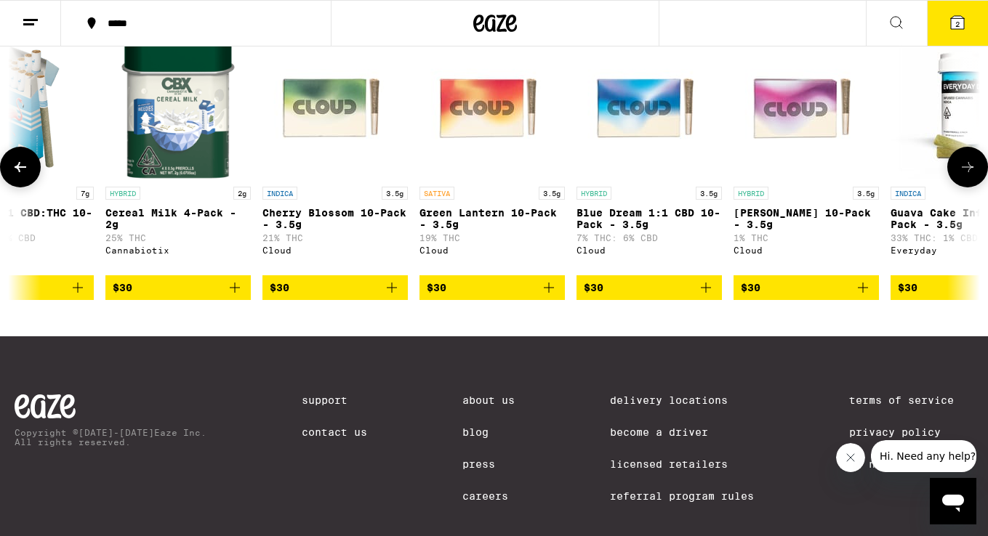
click at [964, 176] on icon at bounding box center [966, 166] width 17 height 17
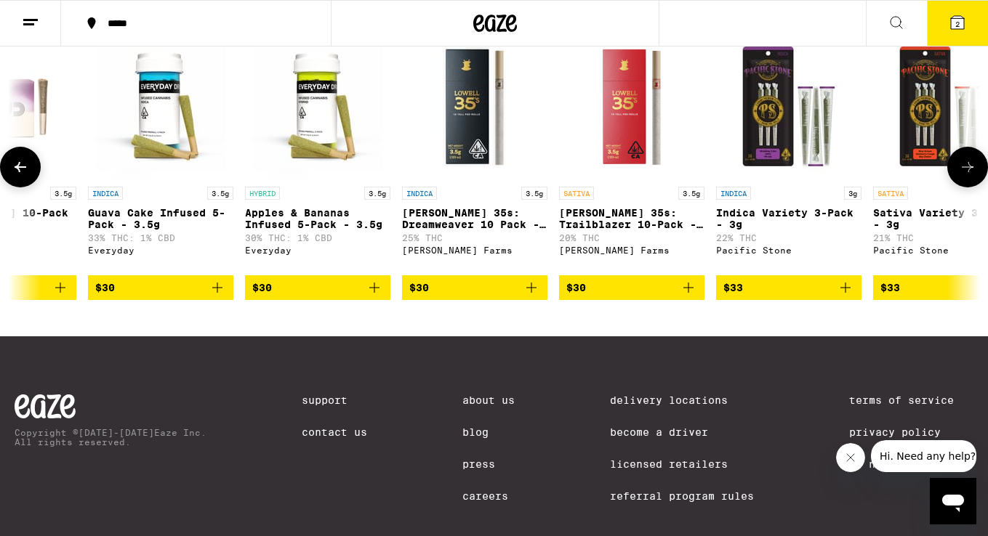
scroll to position [0, 3223]
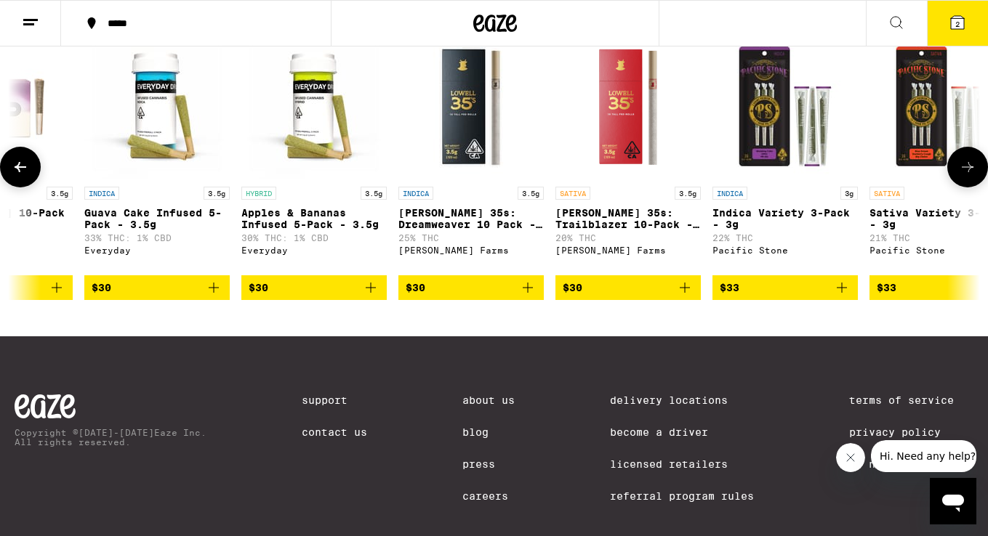
click at [964, 176] on icon at bounding box center [966, 166] width 17 height 17
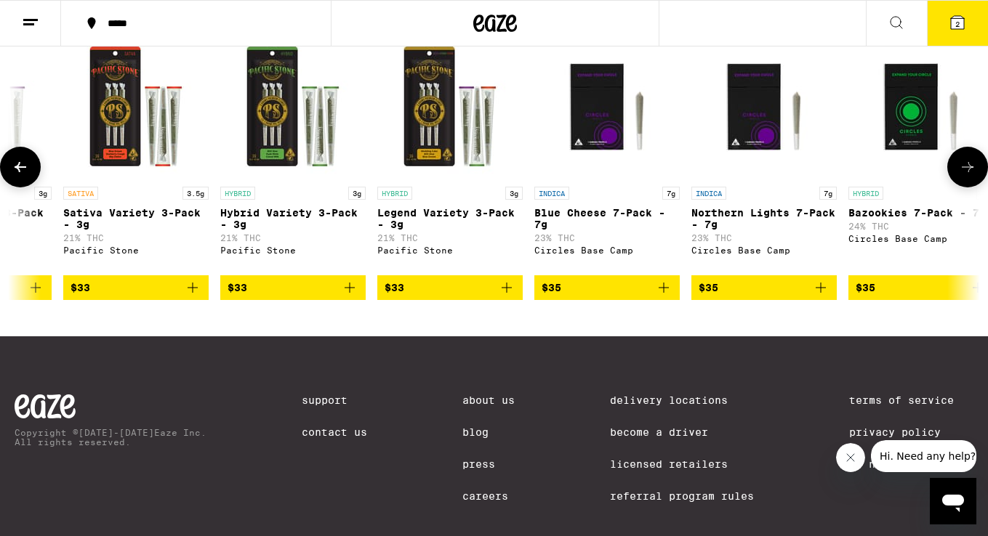
click at [964, 176] on icon at bounding box center [966, 166] width 17 height 17
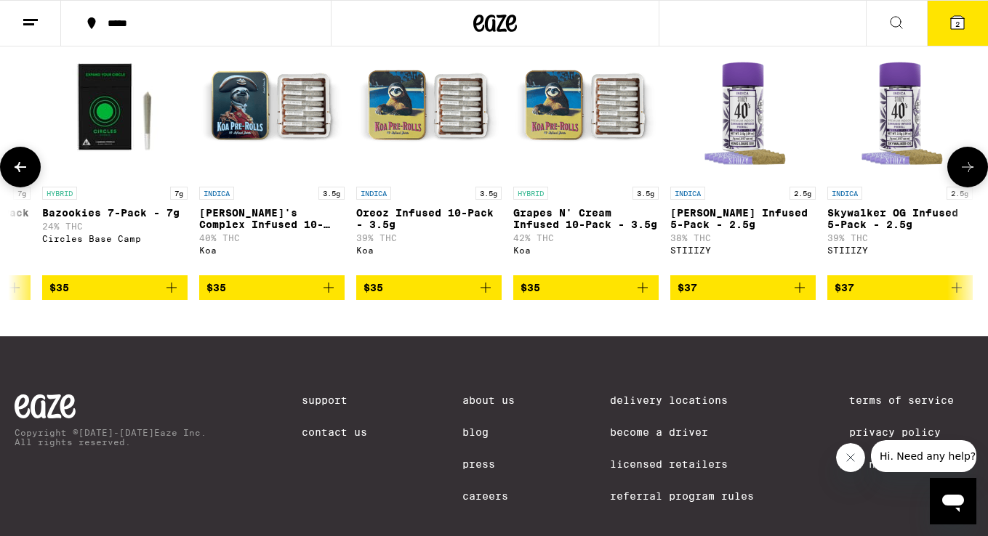
click at [964, 176] on icon at bounding box center [966, 166] width 17 height 17
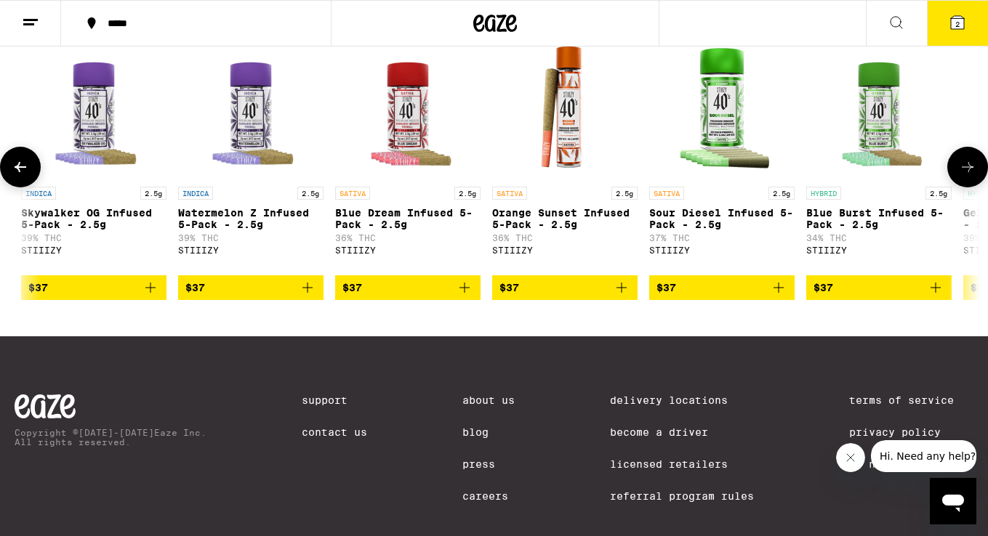
click at [964, 176] on icon at bounding box center [966, 166] width 17 height 17
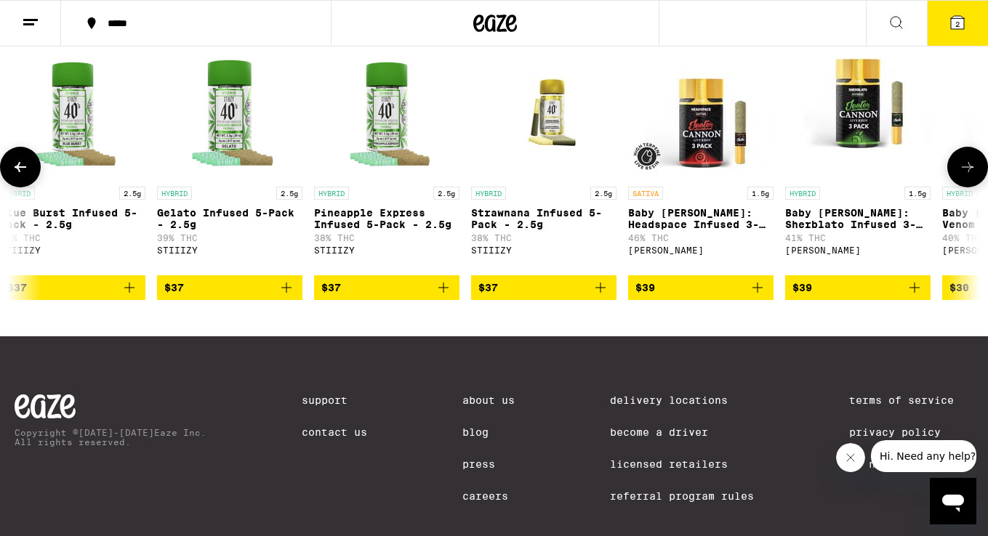
click at [964, 176] on icon at bounding box center [966, 166] width 17 height 17
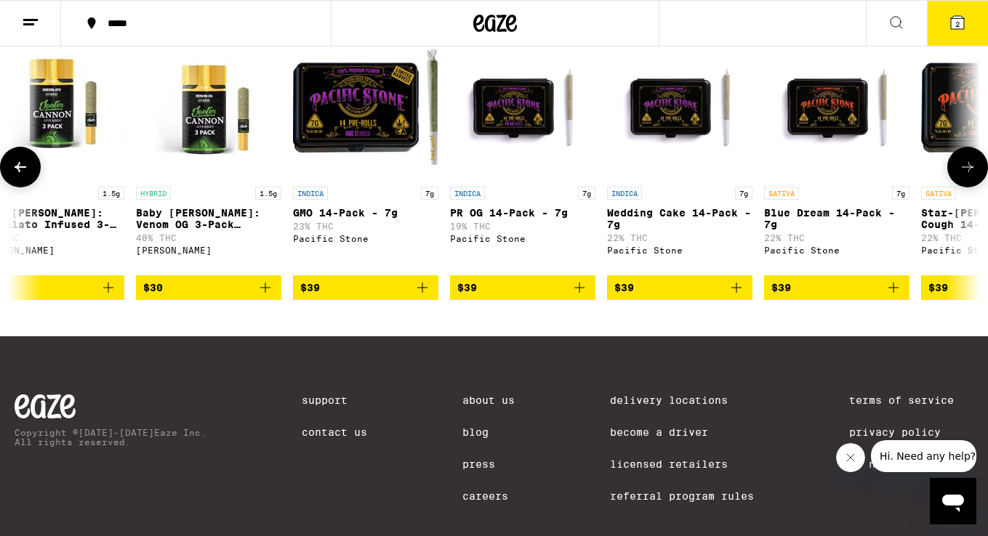
click at [964, 176] on icon at bounding box center [966, 166] width 17 height 17
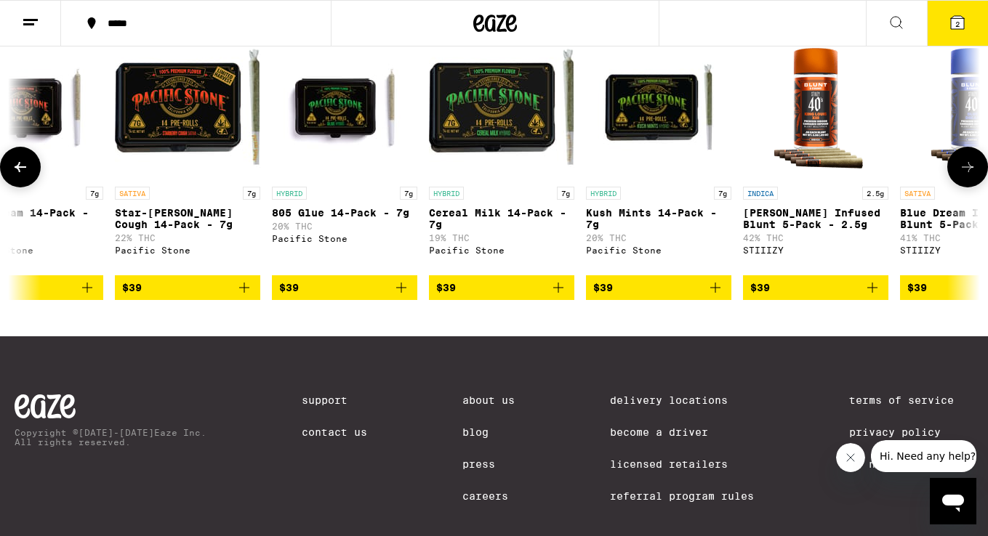
click at [964, 176] on icon at bounding box center [966, 166] width 17 height 17
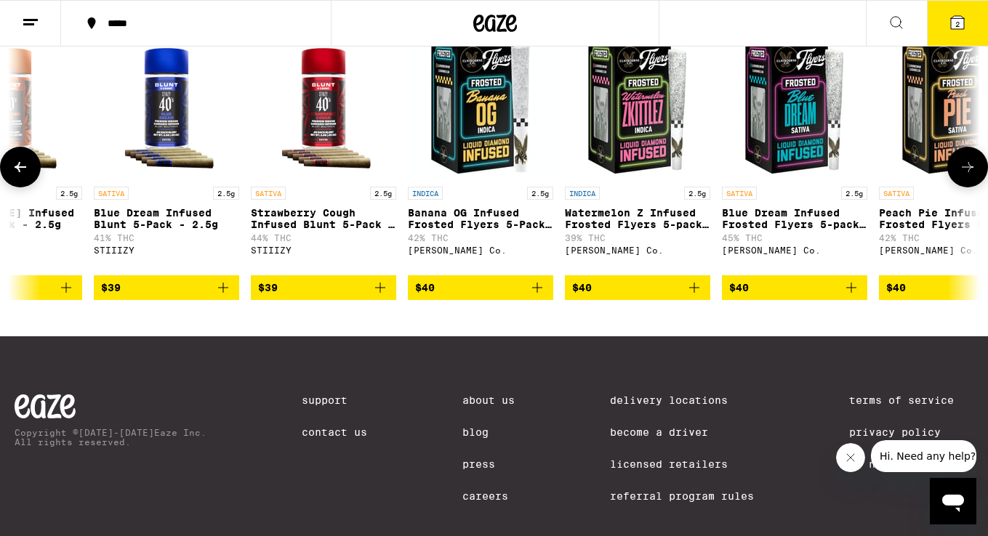
click at [964, 176] on icon at bounding box center [966, 166] width 17 height 17
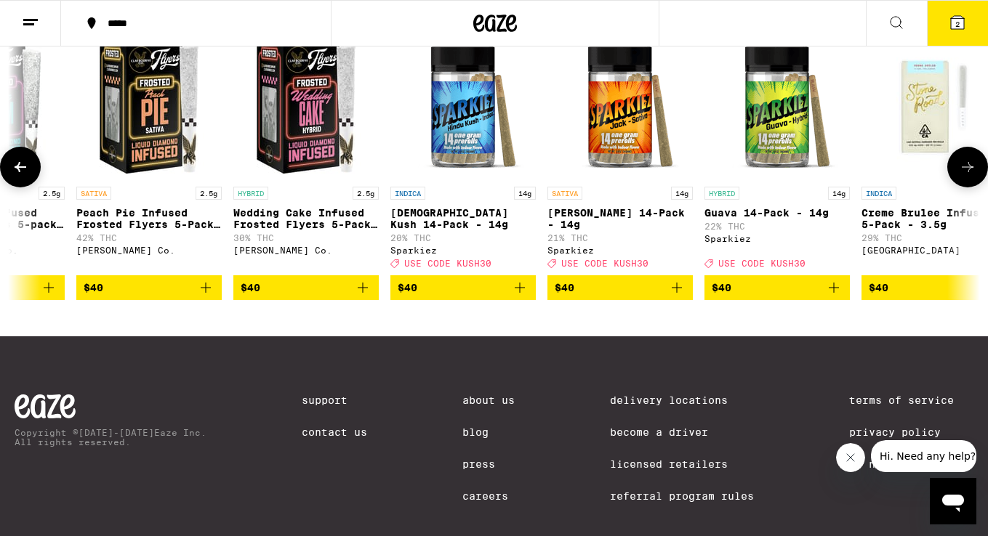
scroll to position [0, 9670]
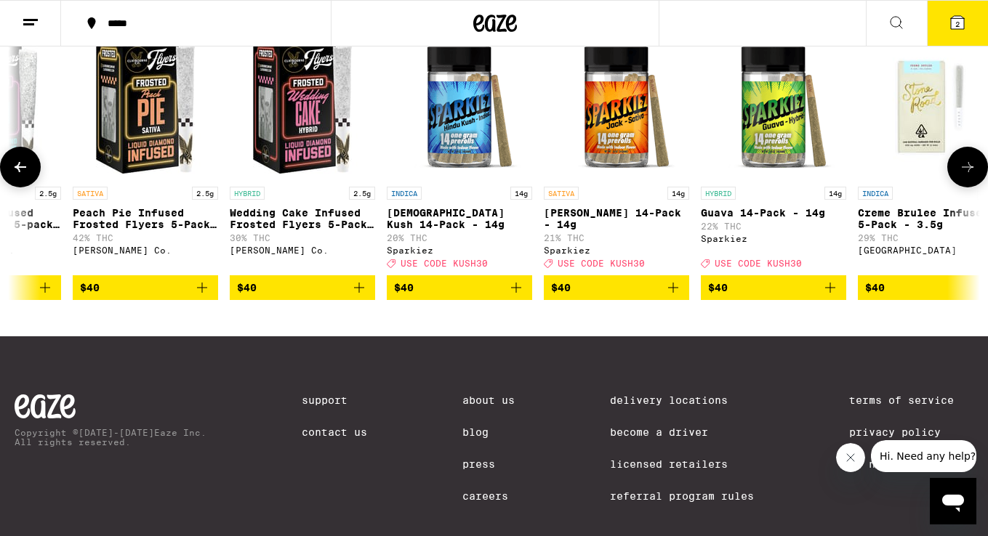
click at [964, 176] on icon at bounding box center [966, 166] width 17 height 17
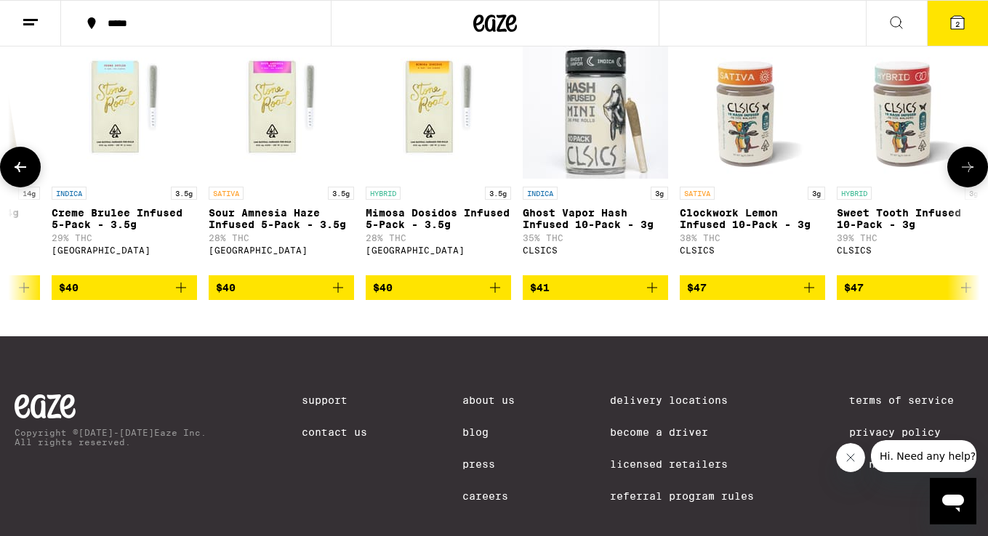
click at [964, 176] on icon at bounding box center [966, 166] width 17 height 17
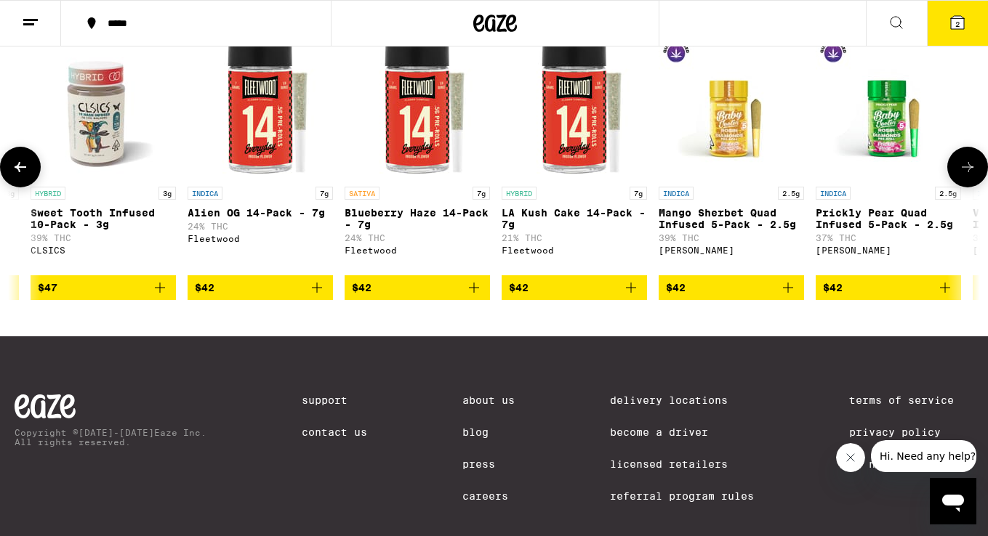
click at [964, 176] on icon at bounding box center [966, 166] width 17 height 17
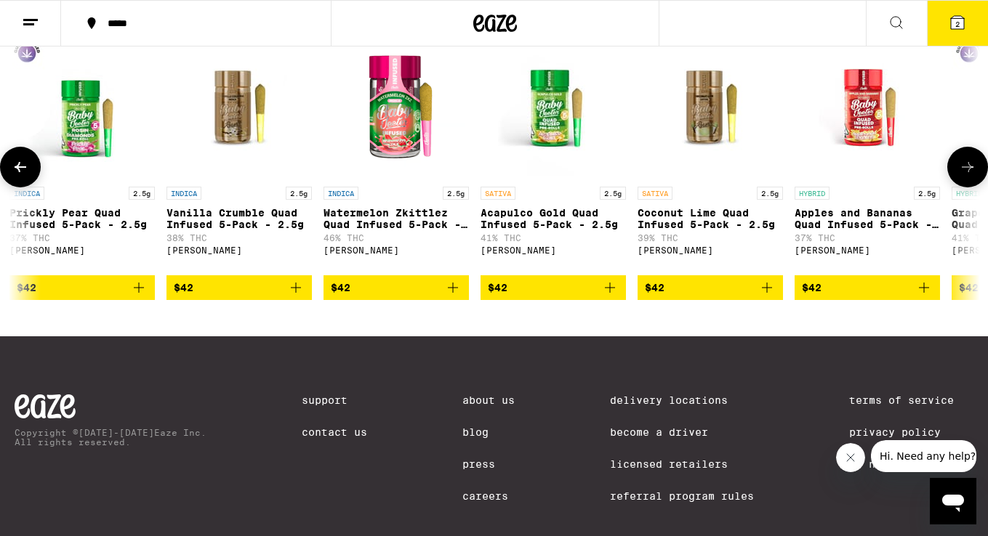
click at [964, 176] on icon at bounding box center [966, 166] width 17 height 17
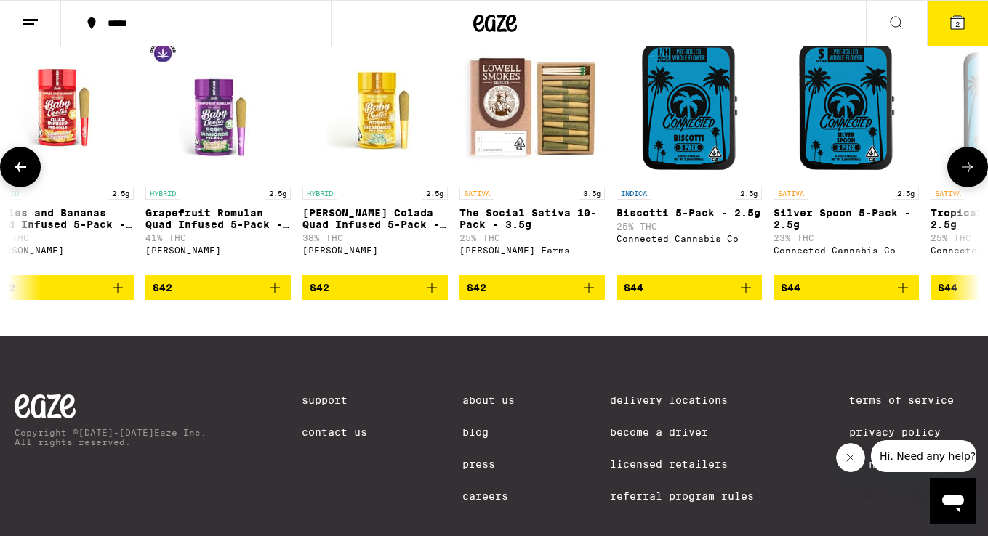
click at [964, 176] on icon at bounding box center [966, 166] width 17 height 17
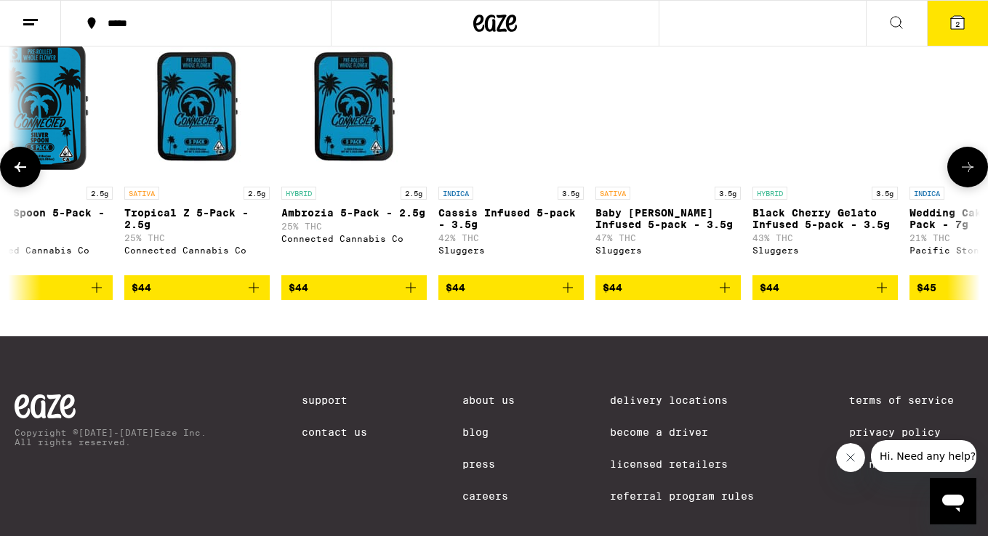
click at [964, 176] on icon at bounding box center [966, 166] width 17 height 17
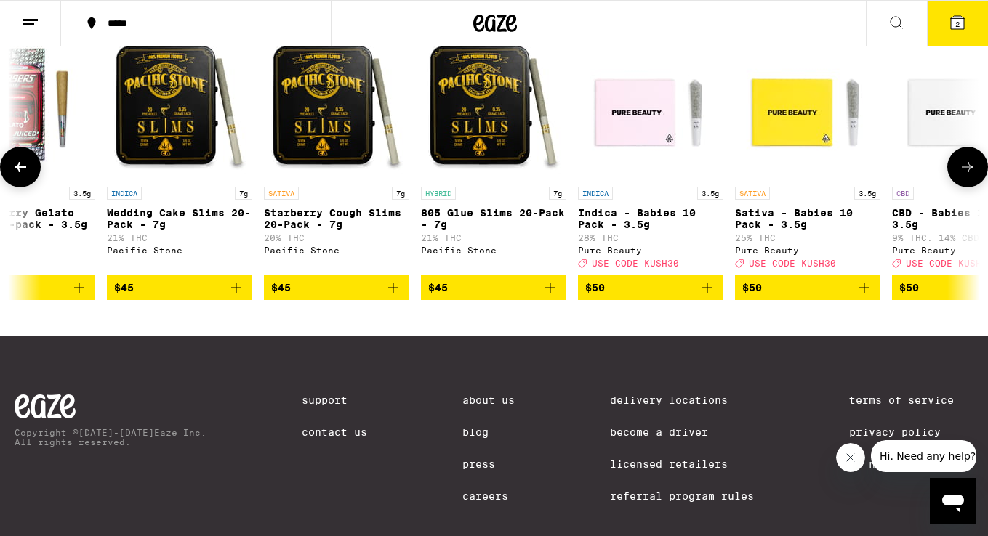
scroll to position [0, 14505]
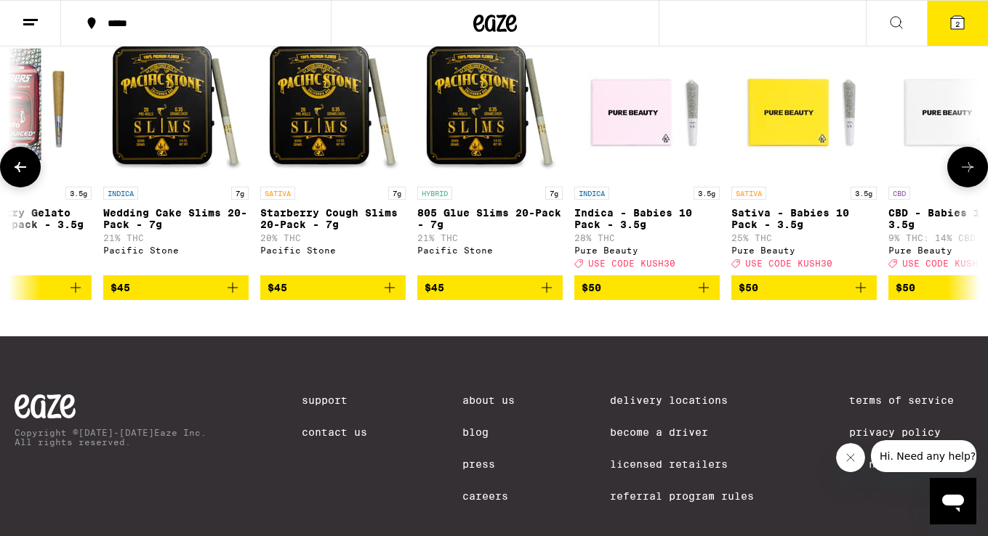
click at [964, 176] on icon at bounding box center [966, 166] width 17 height 17
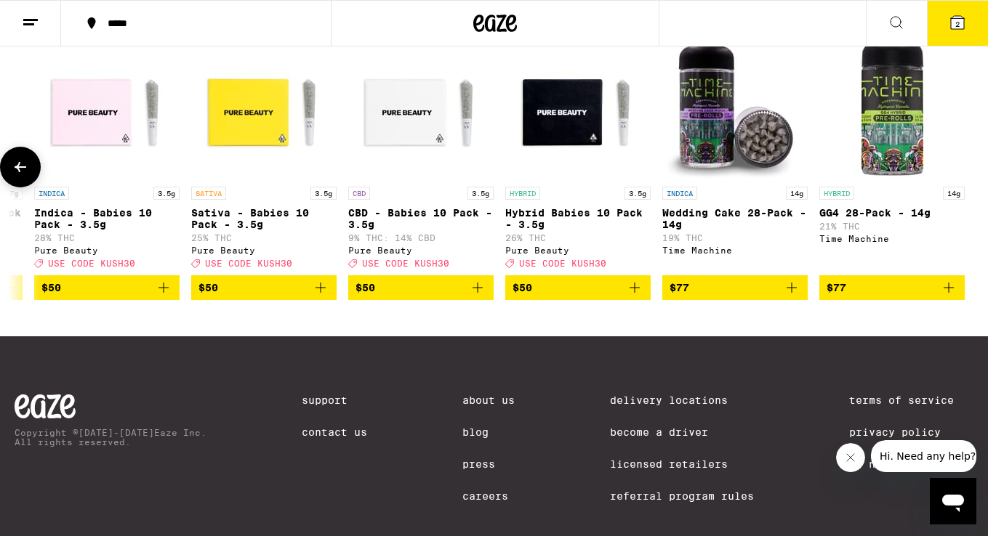
scroll to position [1198, 0]
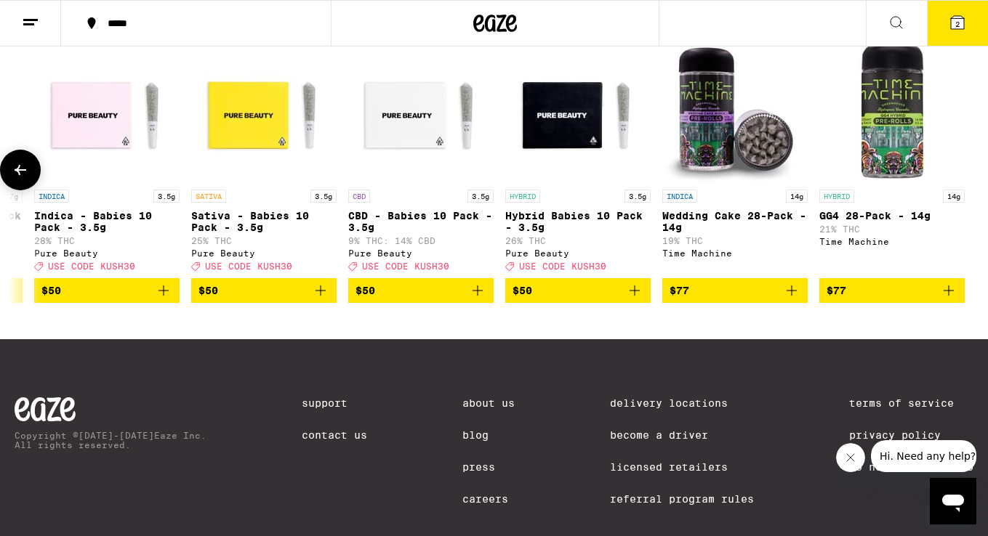
click at [239, 144] on img "Open page for Sativa - Babies 10 Pack - 3.5g from Pure Beauty" at bounding box center [263, 109] width 145 height 145
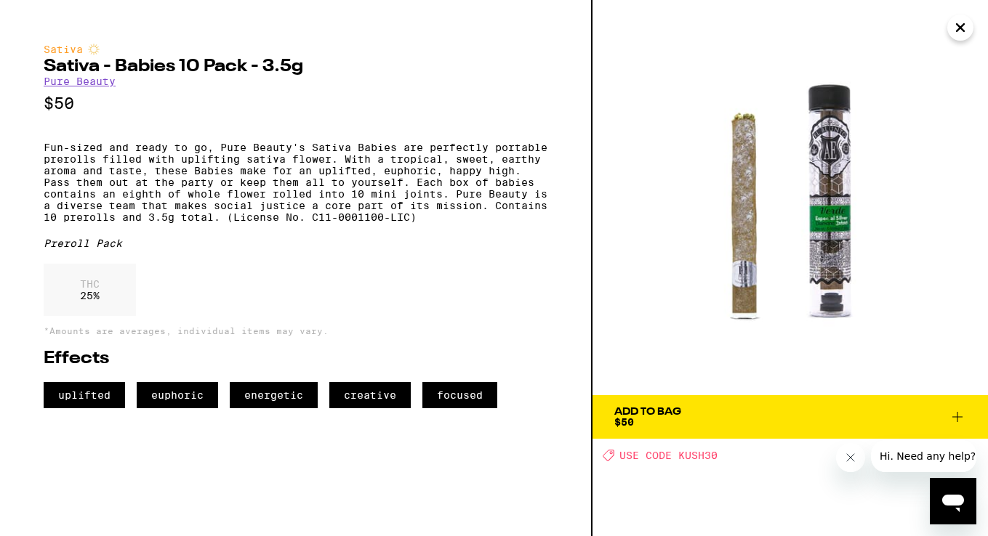
click at [956, 416] on icon at bounding box center [956, 416] width 17 height 17
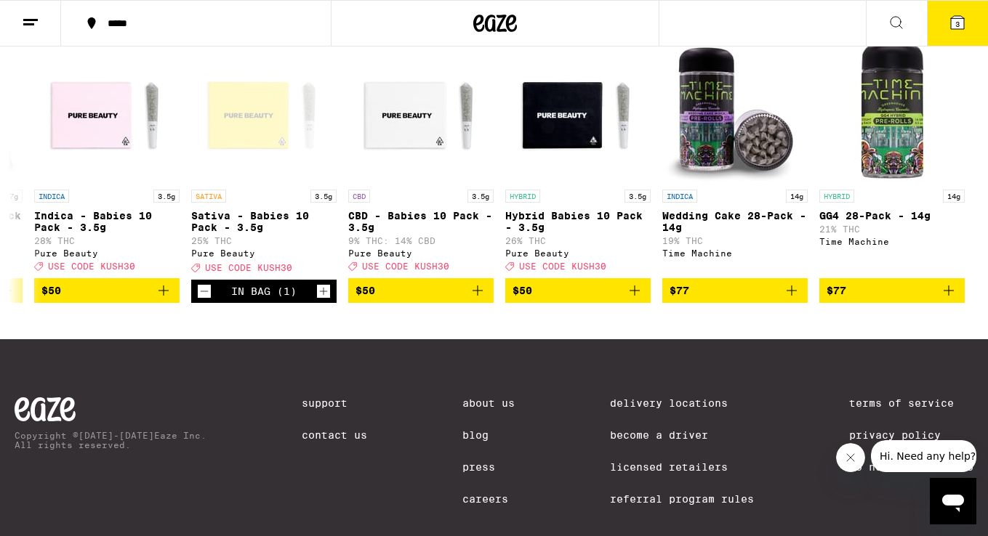
click at [959, 25] on icon at bounding box center [956, 22] width 13 height 13
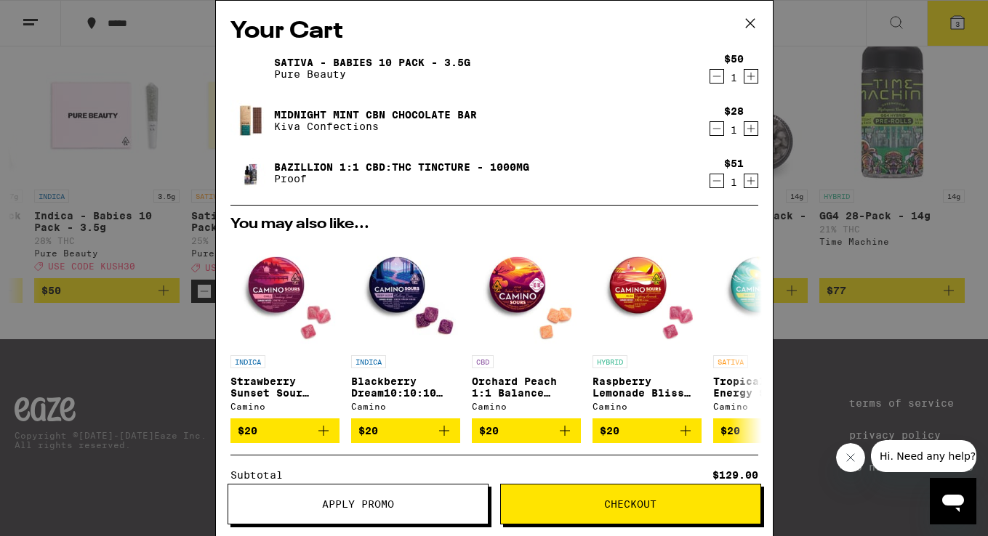
click at [716, 78] on icon "Decrement" at bounding box center [716, 76] width 13 height 17
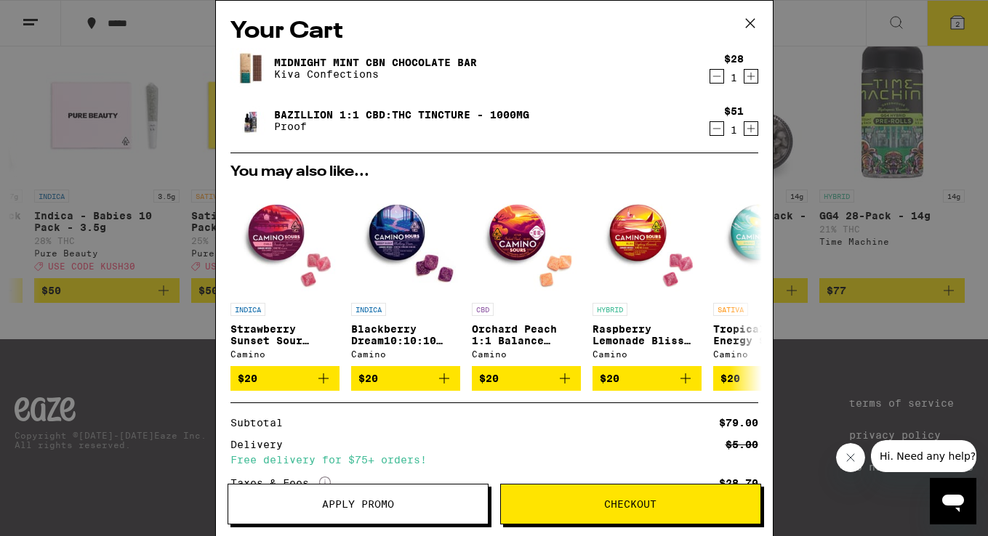
scroll to position [4, 0]
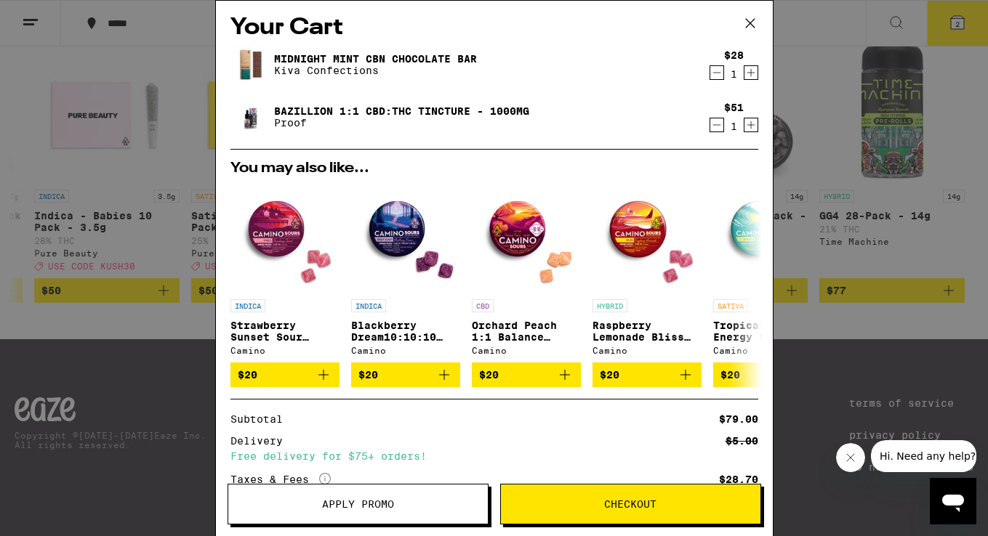
click at [832, 51] on div "Your Cart Midnight Mint CBN Chocolate Bar Kiva Confections $28 1 Bazillion 1:1 …" at bounding box center [494, 268] width 988 height 536
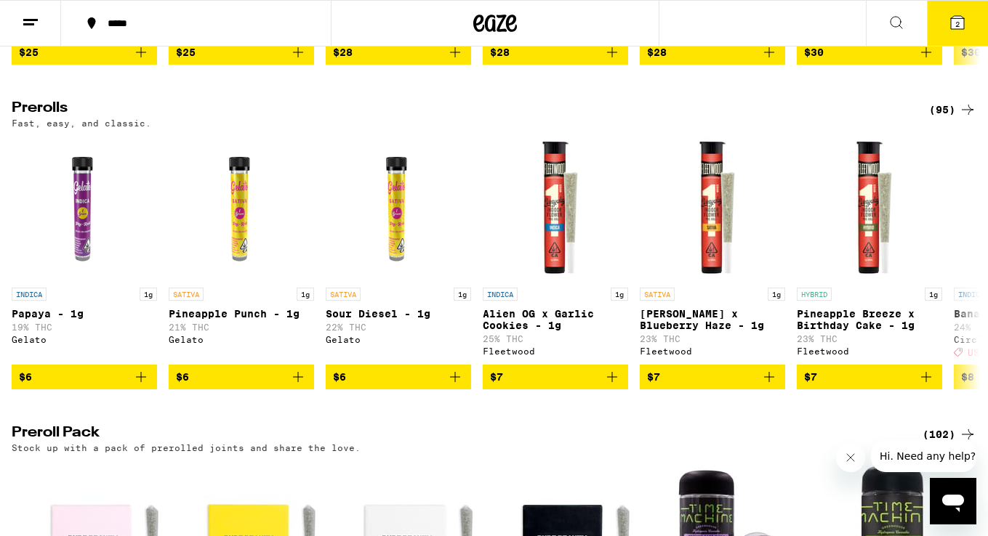
scroll to position [778, 0]
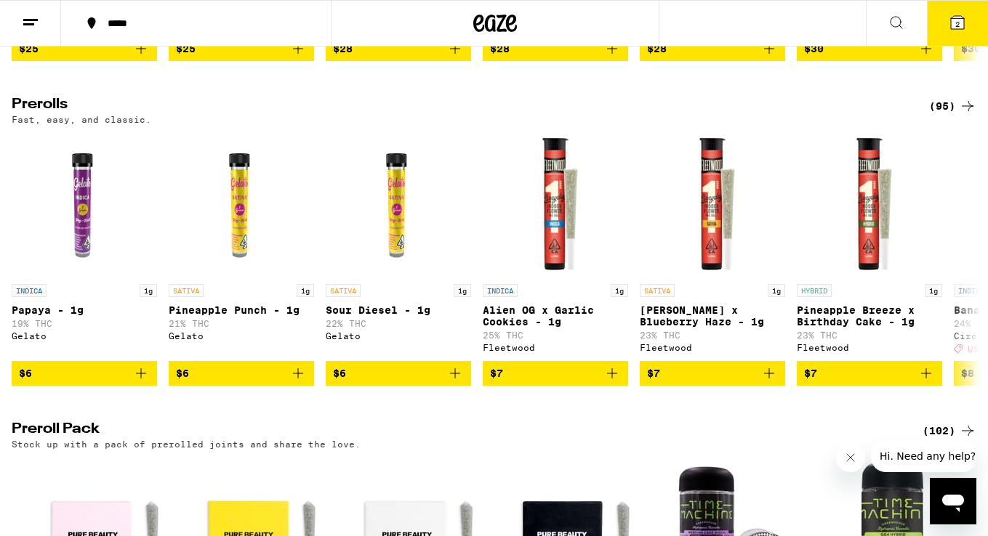
click at [966, 111] on icon at bounding box center [967, 106] width 12 height 10
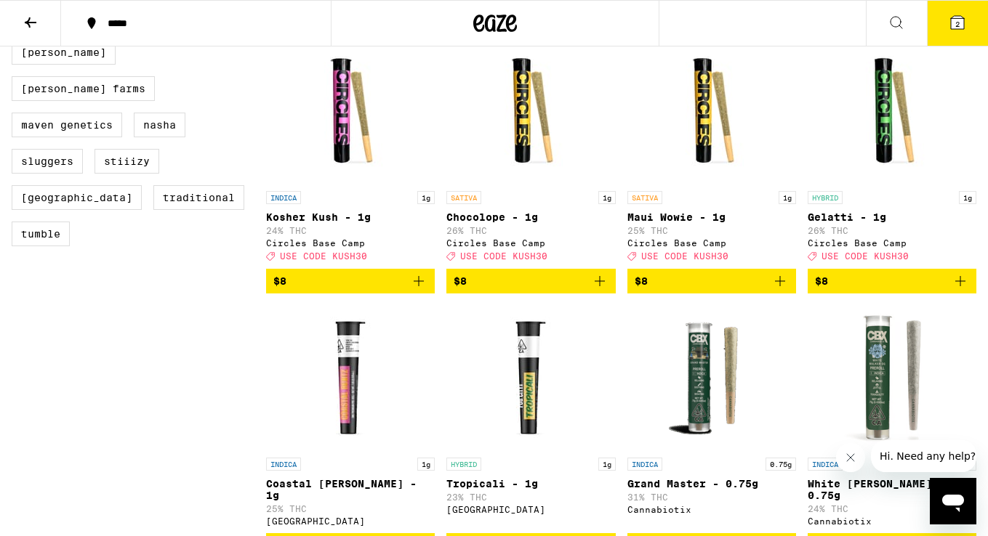
scroll to position [684, 0]
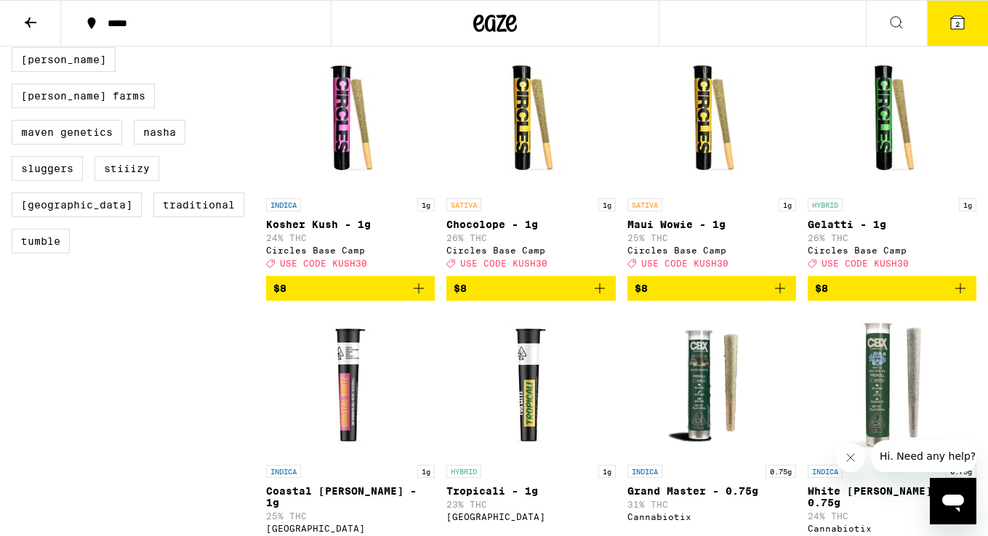
click at [598, 297] on icon "Add to bag" at bounding box center [599, 288] width 17 height 17
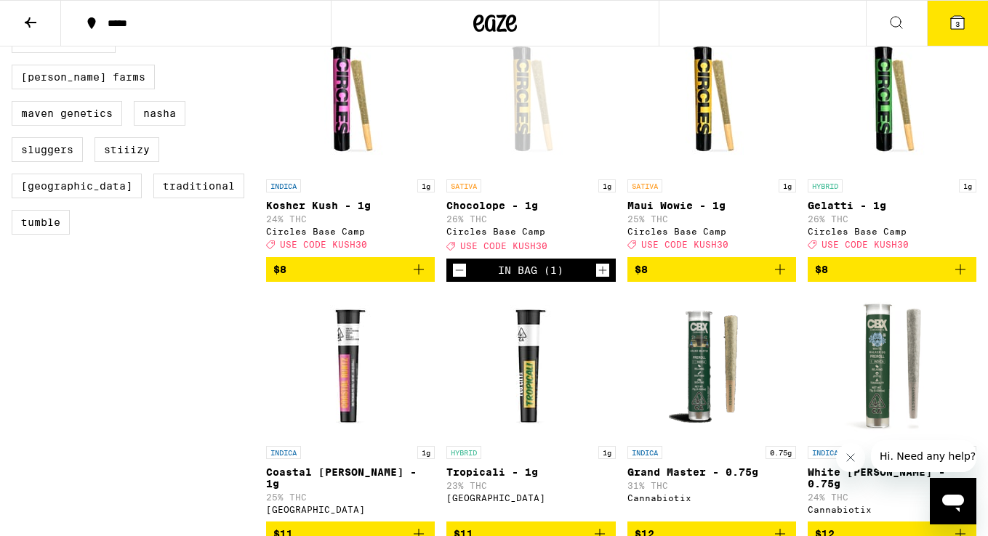
scroll to position [671, 0]
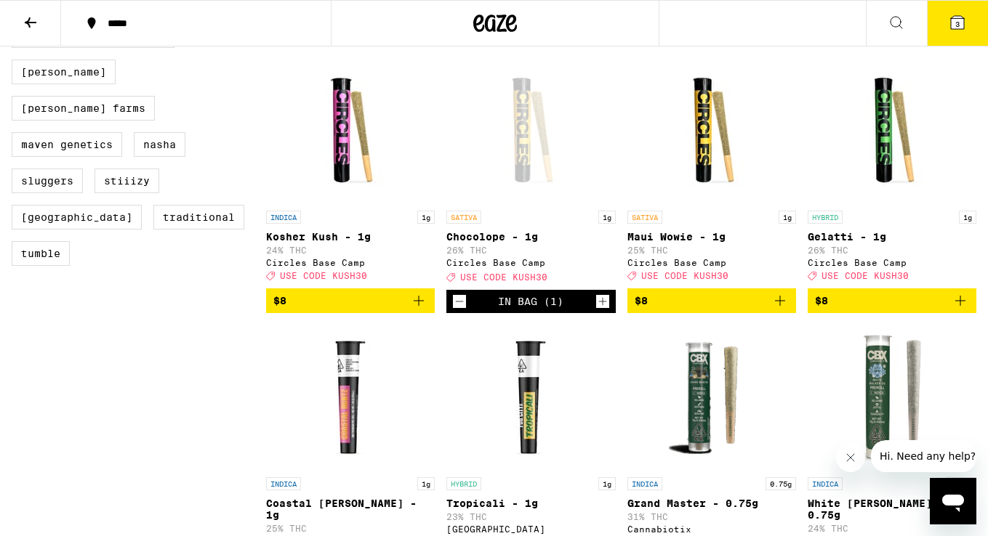
click at [956, 23] on span "3" at bounding box center [957, 24] width 4 height 9
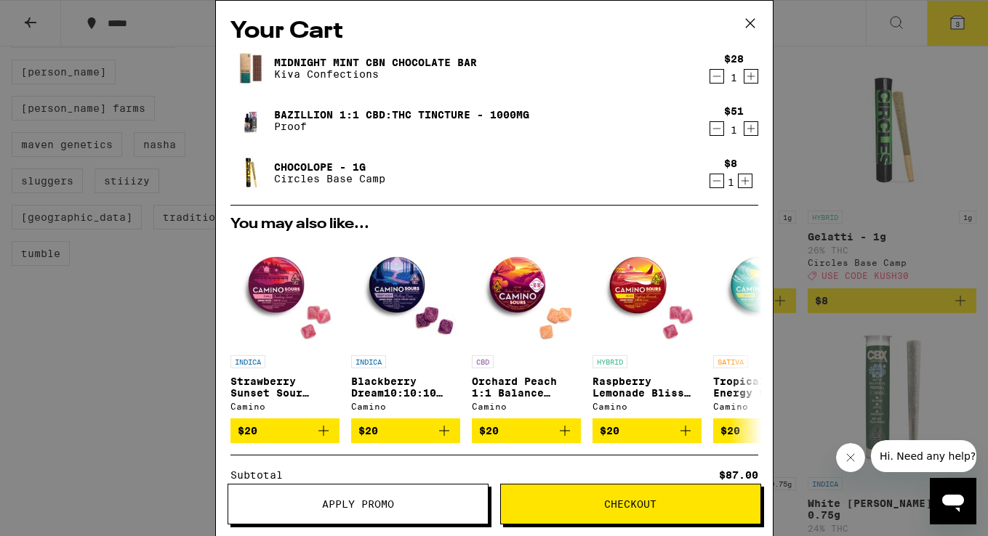
click at [624, 509] on span "Checkout" at bounding box center [630, 504] width 52 height 10
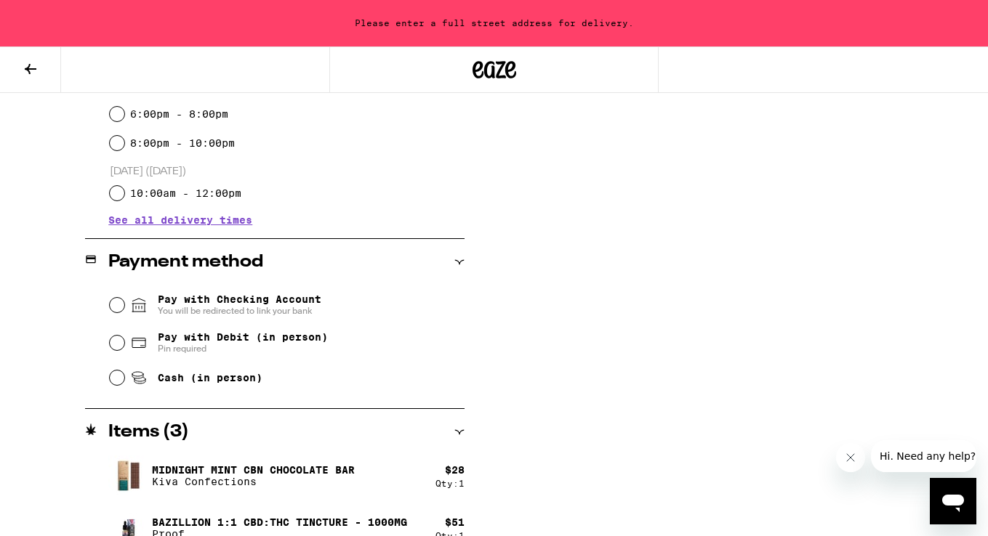
scroll to position [489, 0]
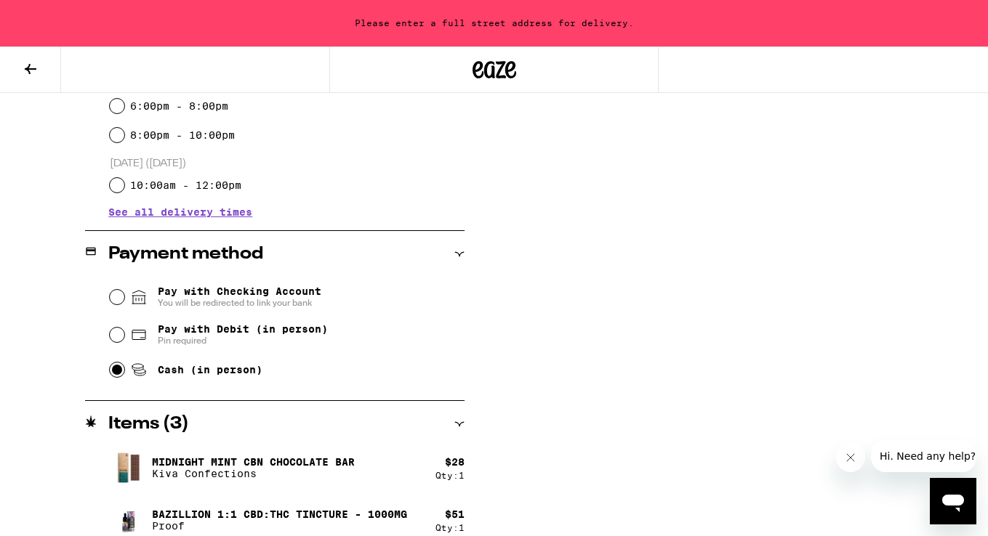
click at [116, 374] on input "Cash (in person)" at bounding box center [117, 370] width 15 height 15
radio input "true"
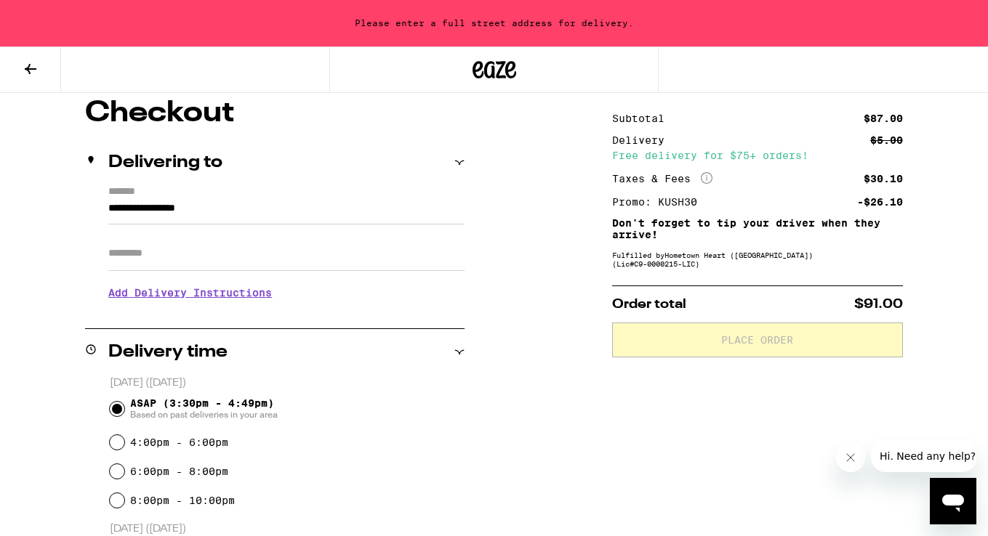
scroll to position [123, 0]
click at [207, 209] on input "**********" at bounding box center [286, 213] width 356 height 25
type input "**********"
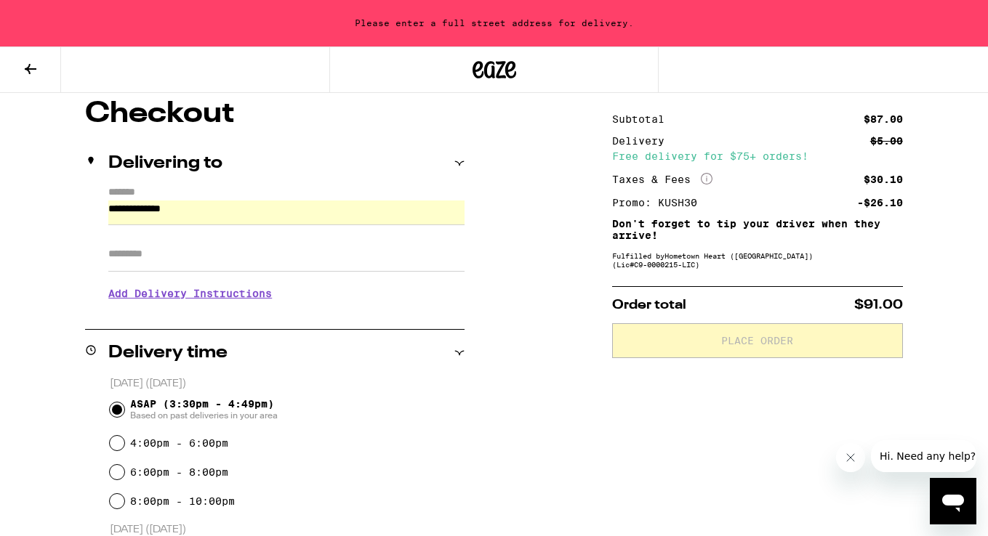
click at [161, 256] on input "Apt/Suite" at bounding box center [286, 254] width 356 height 35
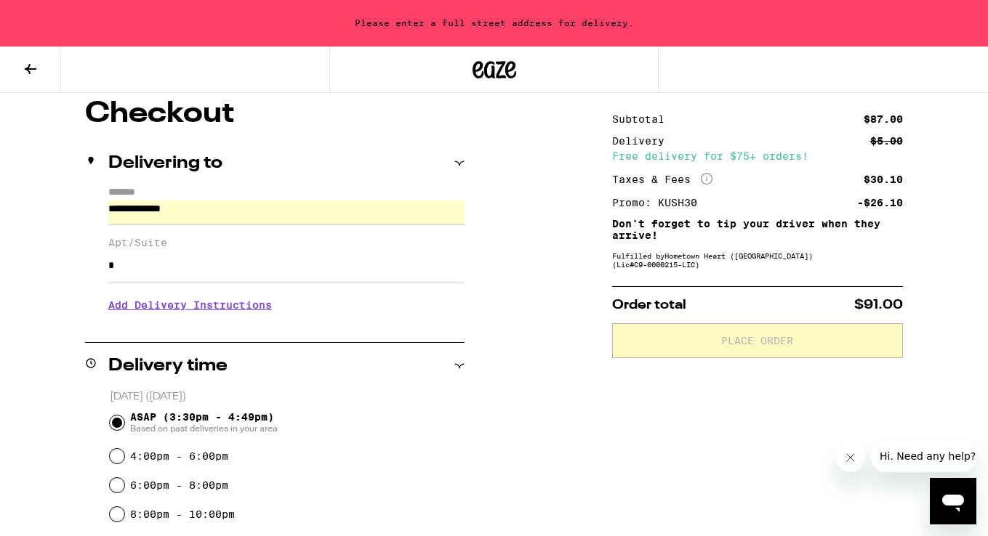
type input "*"
click at [453, 444] on div "4:00pm - 6:00pm" at bounding box center [287, 456] width 355 height 29
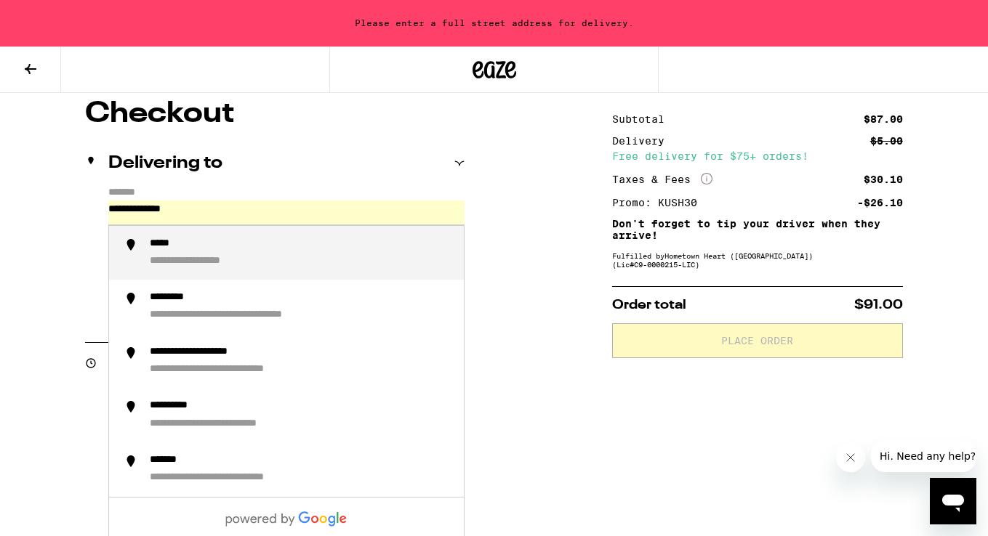
click at [226, 215] on input "**********" at bounding box center [286, 213] width 356 height 25
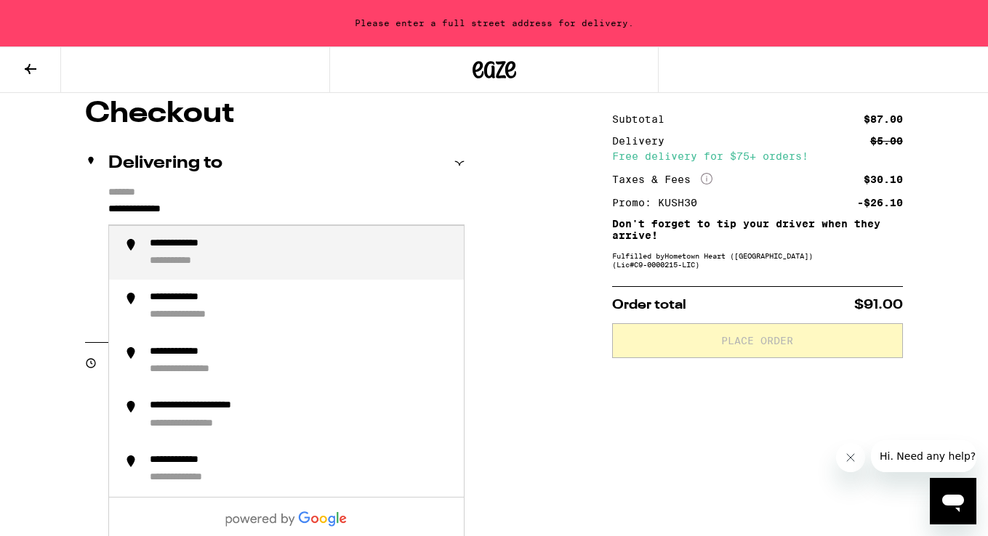
click at [198, 212] on input "**********" at bounding box center [286, 213] width 356 height 25
click at [193, 209] on input "**********" at bounding box center [286, 213] width 356 height 25
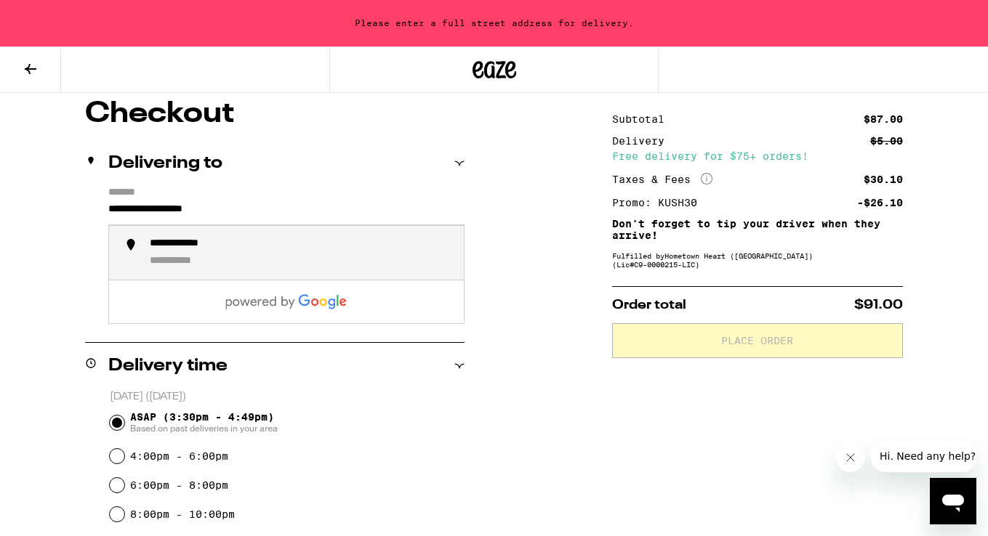
click at [180, 249] on div "**********" at bounding box center [193, 245] width 86 height 14
type input "**********"
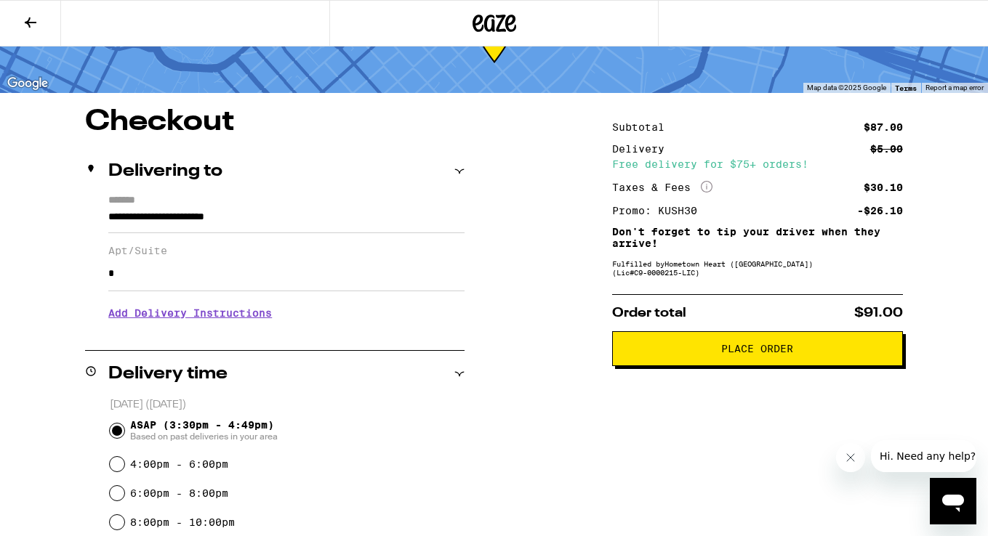
scroll to position [70, 0]
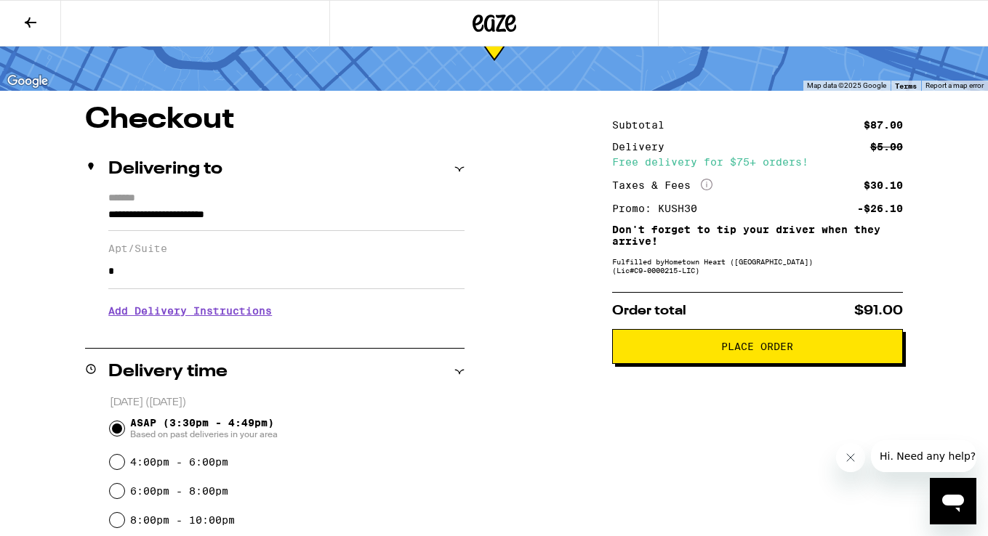
click at [762, 352] on span "Place Order" at bounding box center [757, 347] width 72 height 10
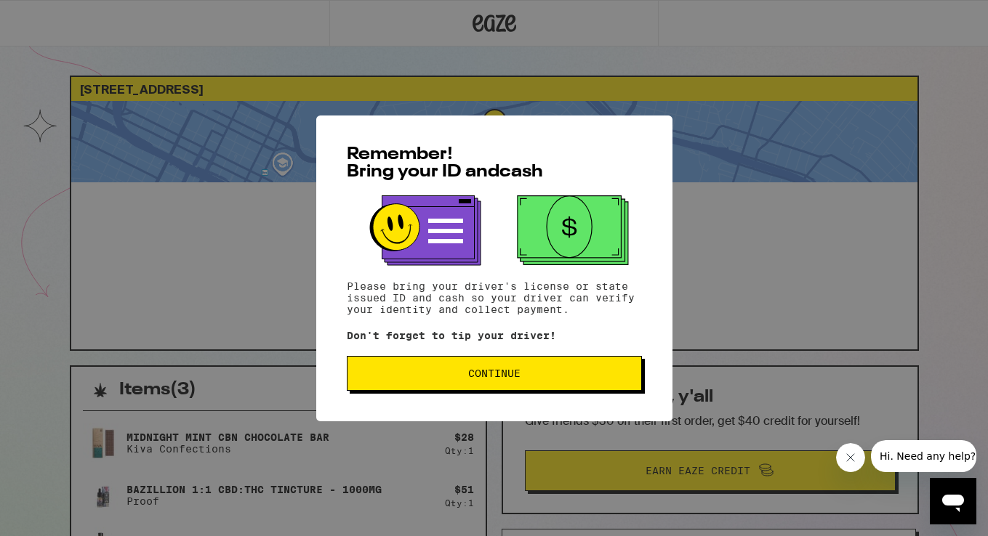
click at [467, 384] on button "Continue" at bounding box center [494, 373] width 295 height 35
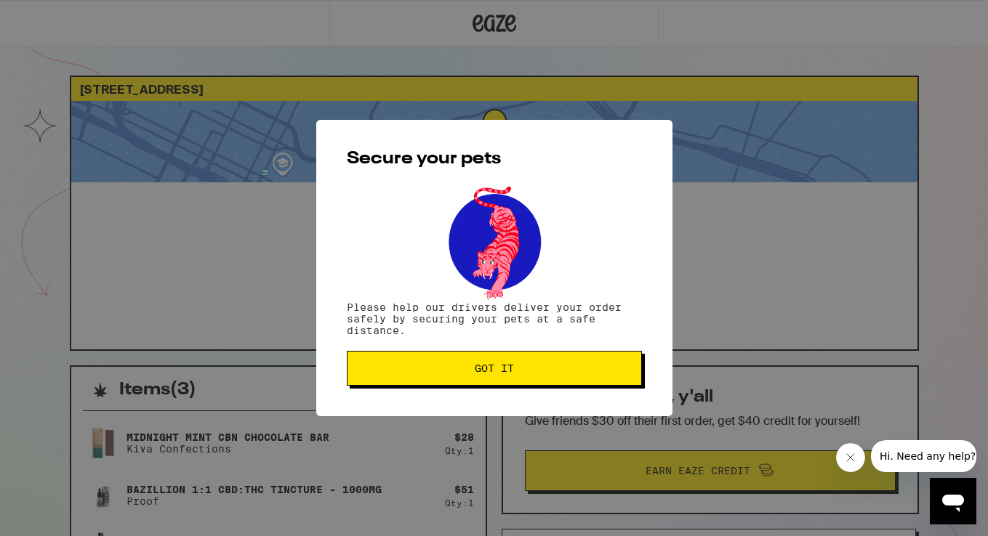
click at [484, 372] on span "Got it" at bounding box center [493, 368] width 39 height 10
